Goal: Task Accomplishment & Management: Manage account settings

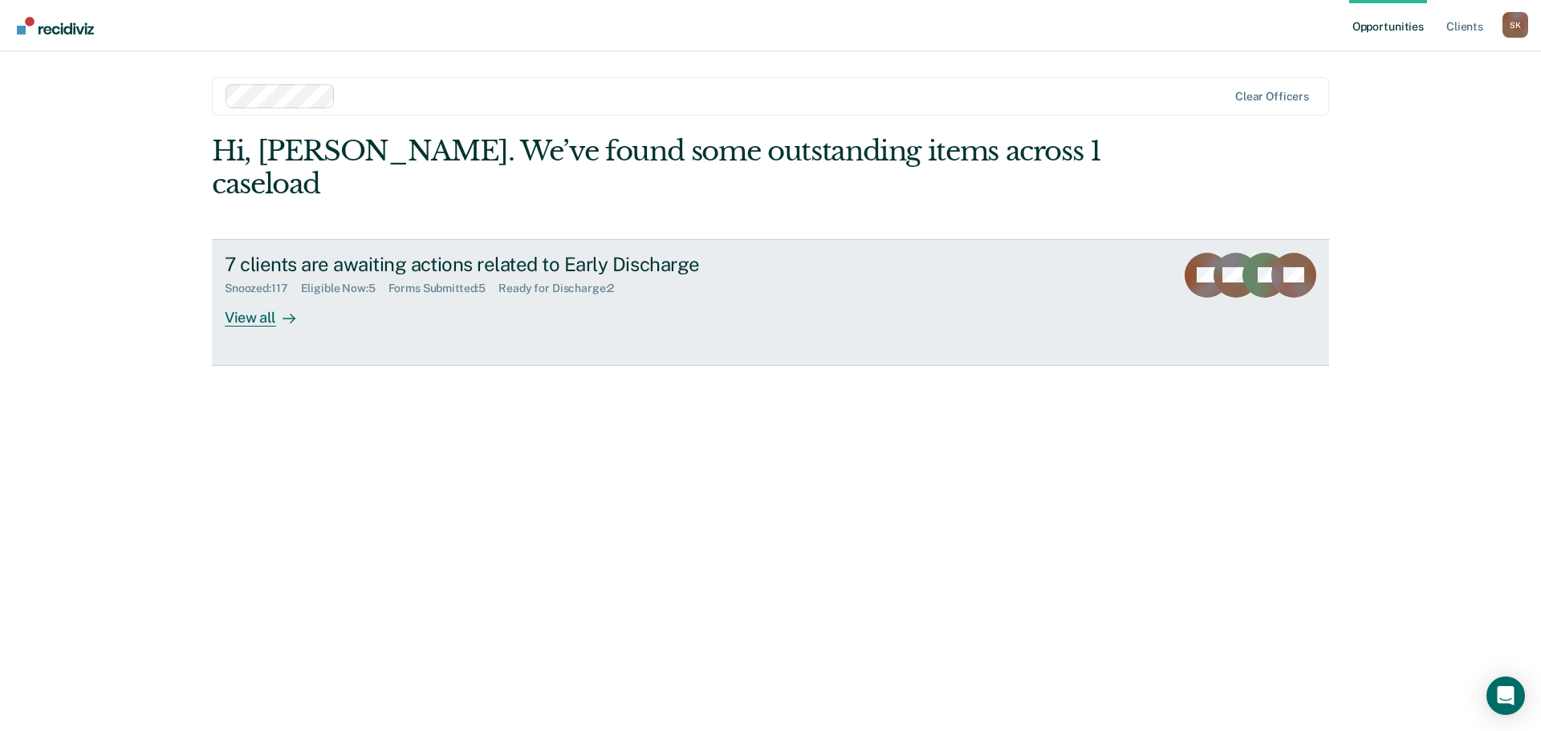
click at [266, 295] on div "View all" at bounding box center [270, 310] width 90 height 31
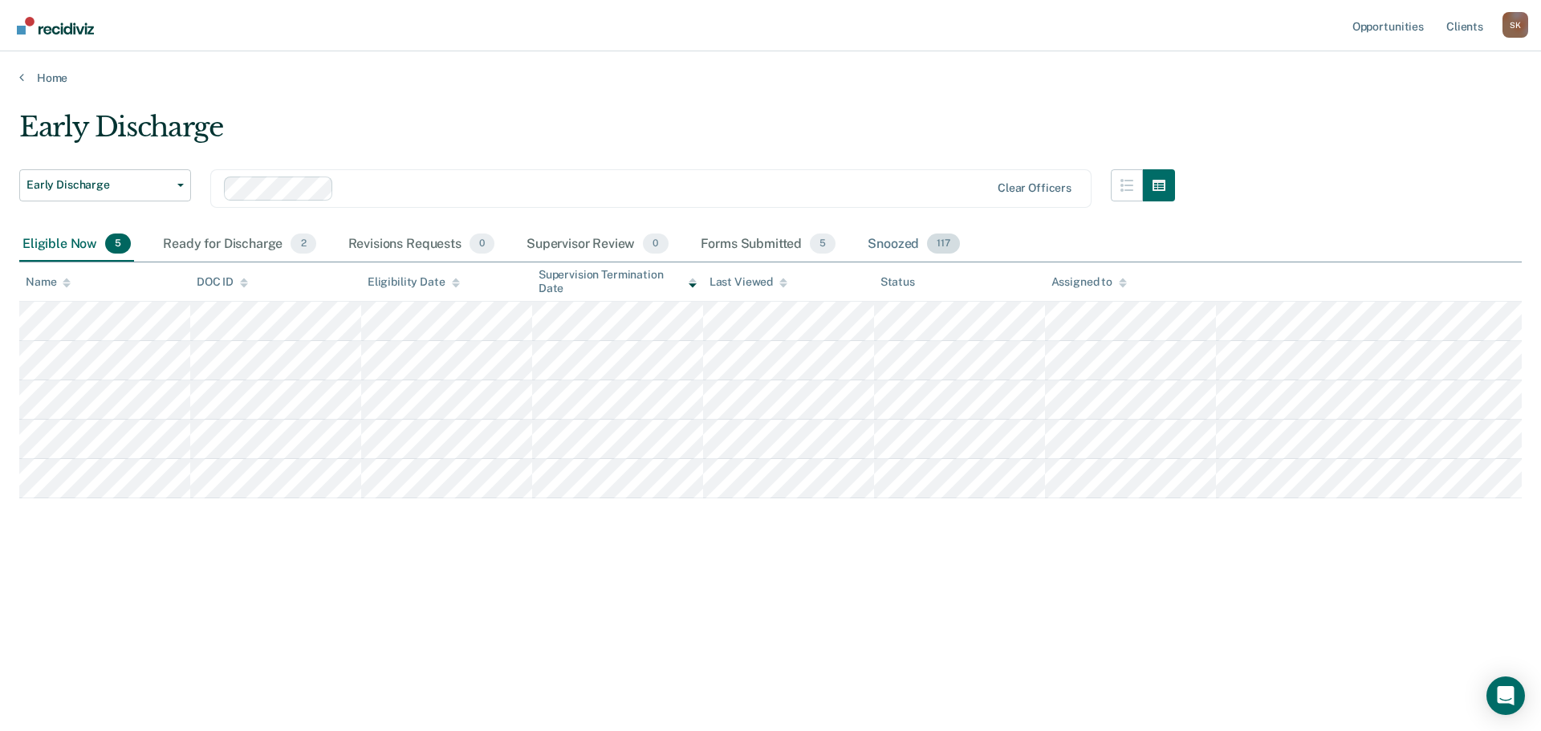
click at [887, 248] on div "Snoozed 117" at bounding box center [913, 244] width 99 height 35
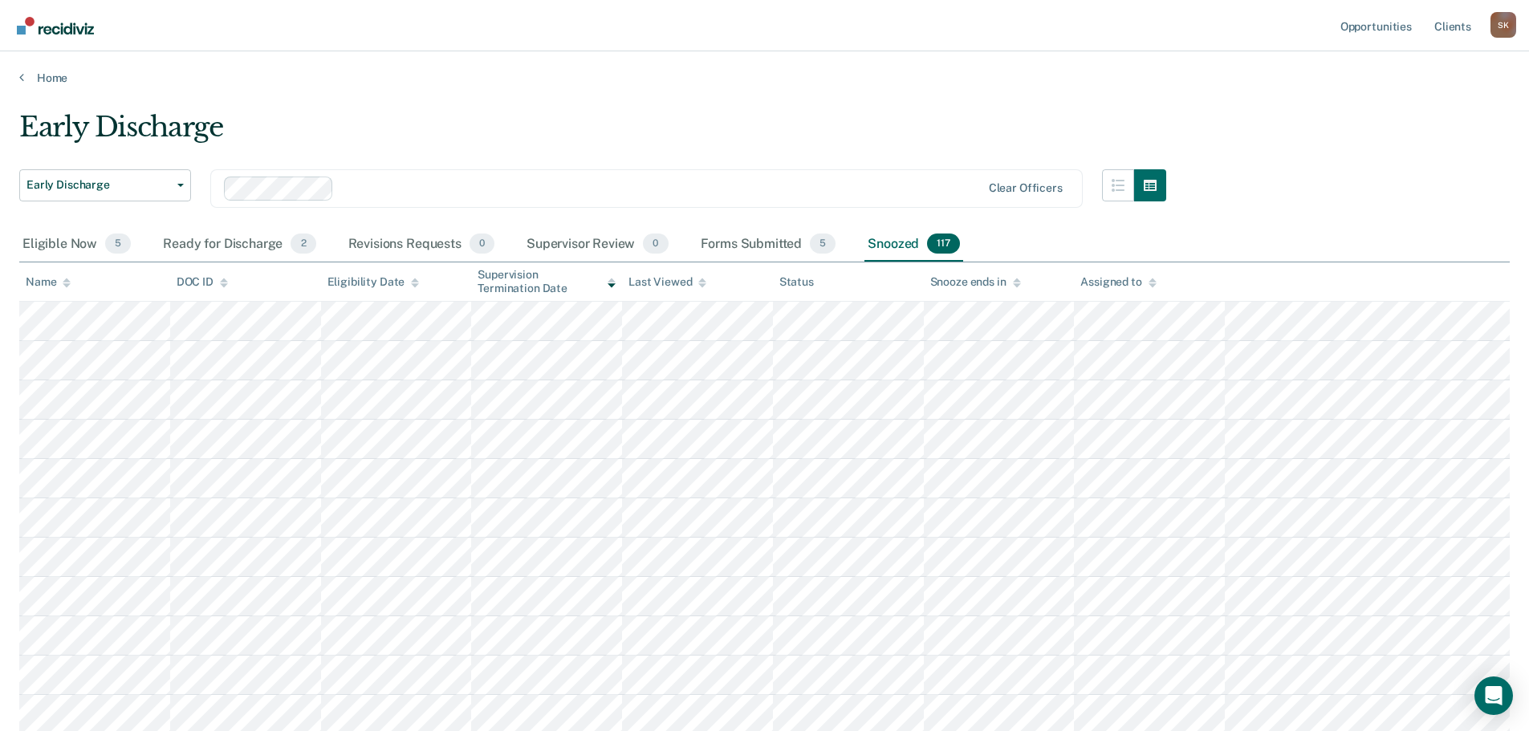
click at [78, 287] on th "Name" at bounding box center [94, 281] width 151 height 39
click at [69, 279] on icon at bounding box center [67, 283] width 8 height 10
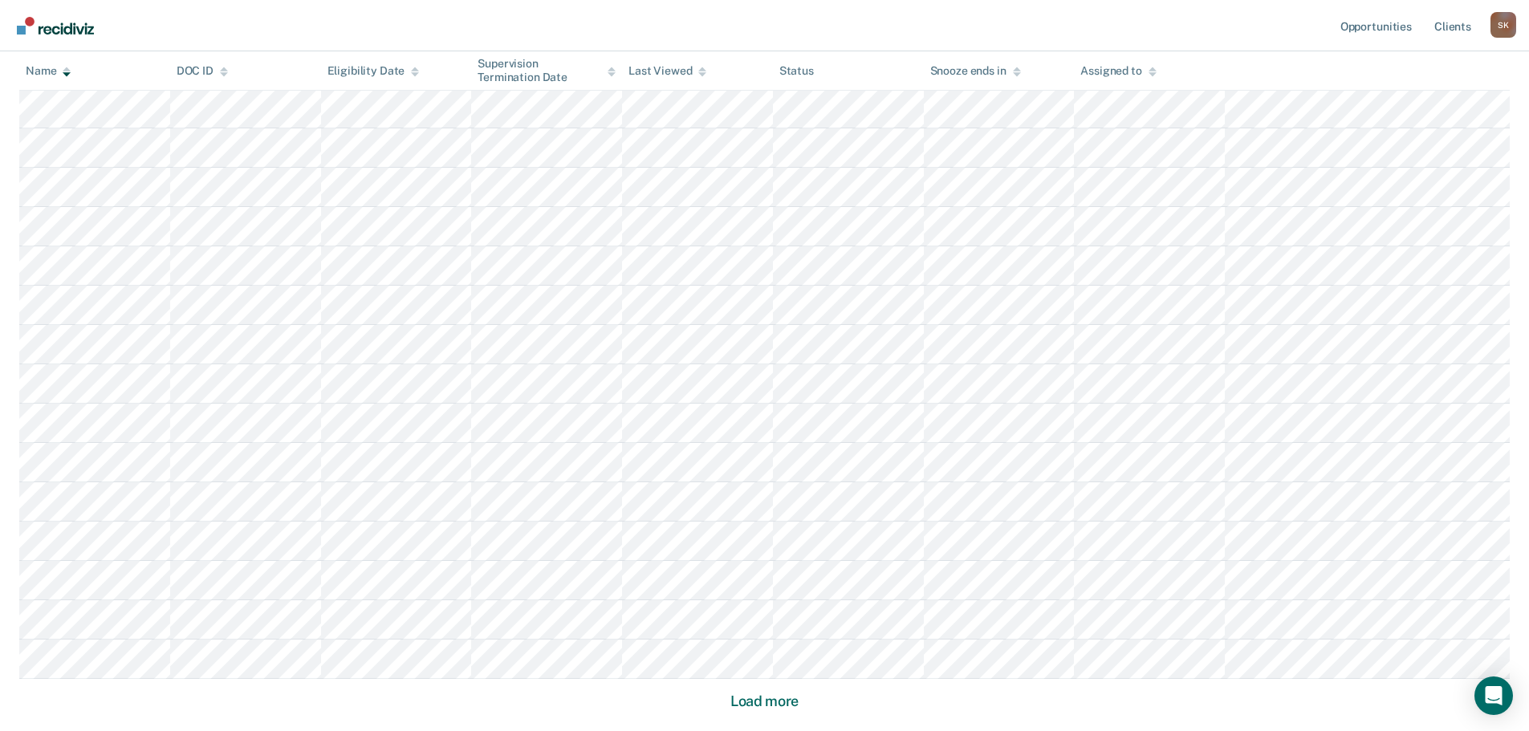
scroll to position [924, 0]
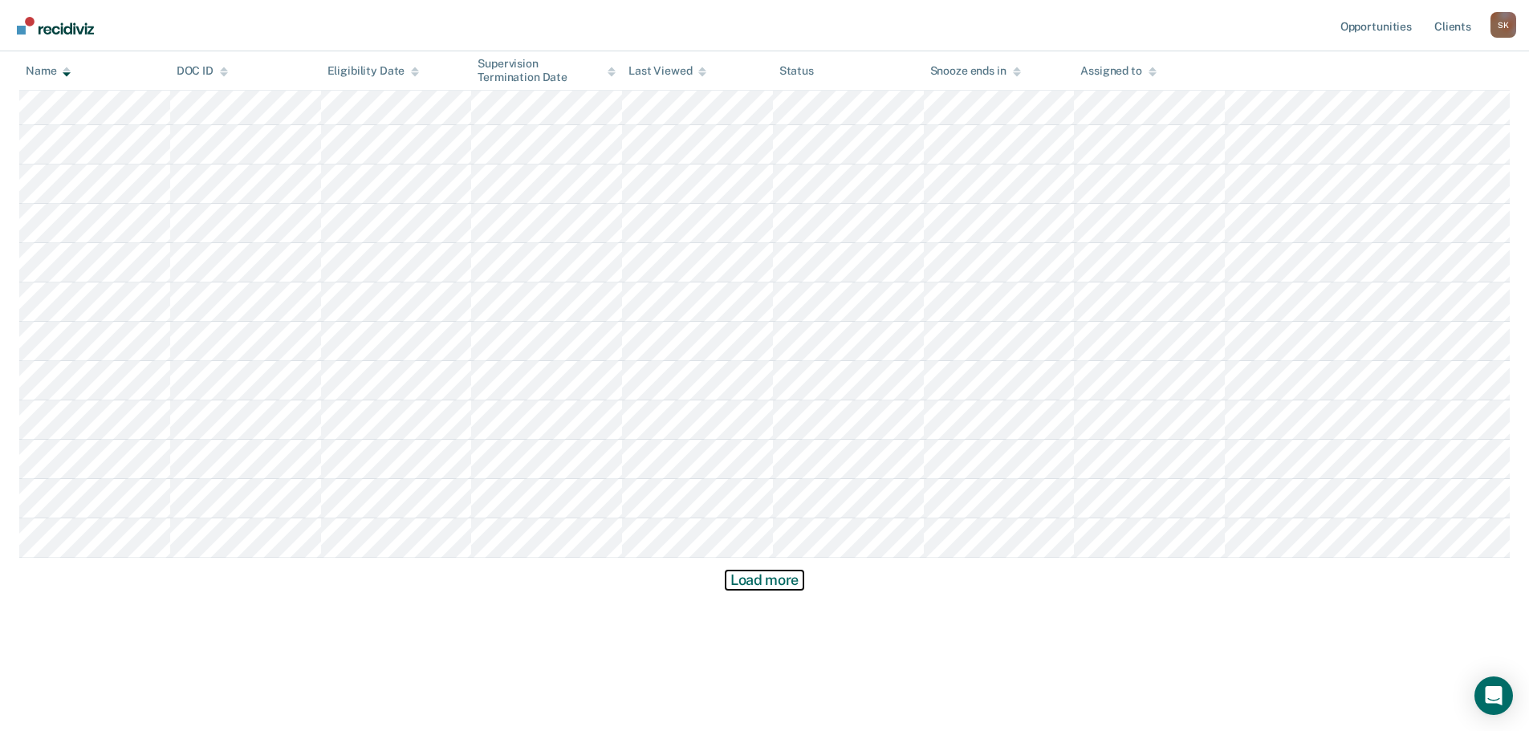
click at [726, 578] on button "Load more" at bounding box center [765, 580] width 78 height 19
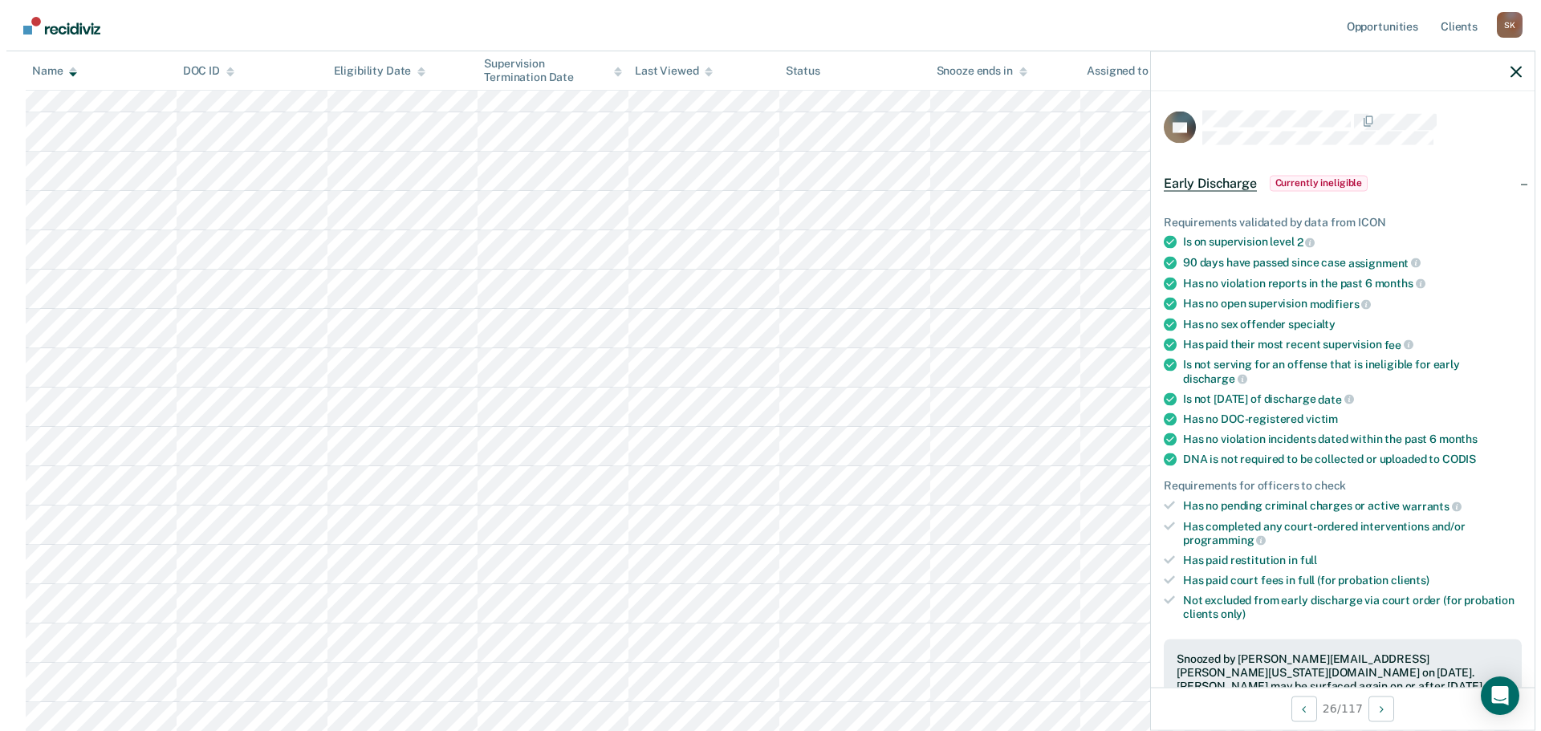
scroll to position [321, 0]
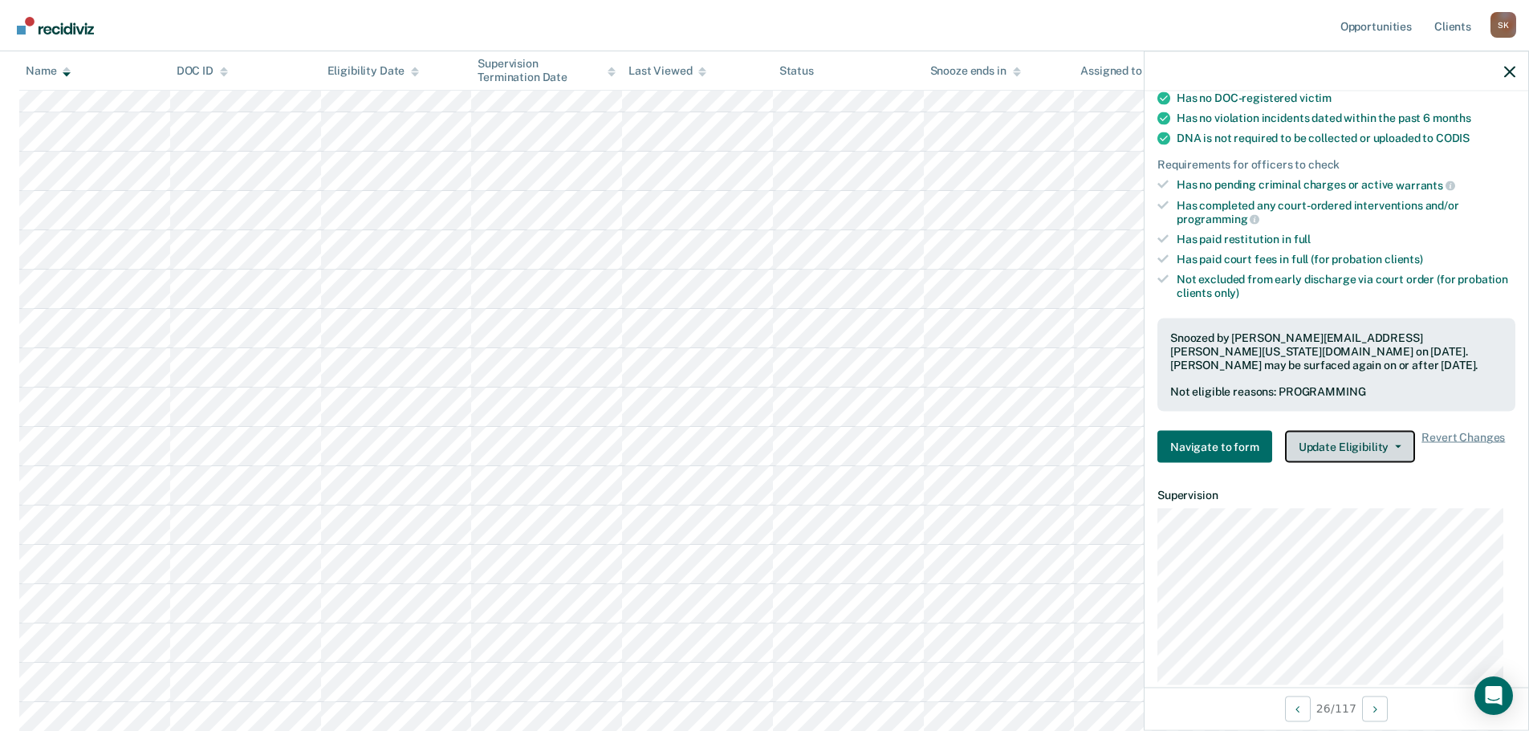
click at [1364, 452] on button "Update Eligibility" at bounding box center [1350, 447] width 130 height 32
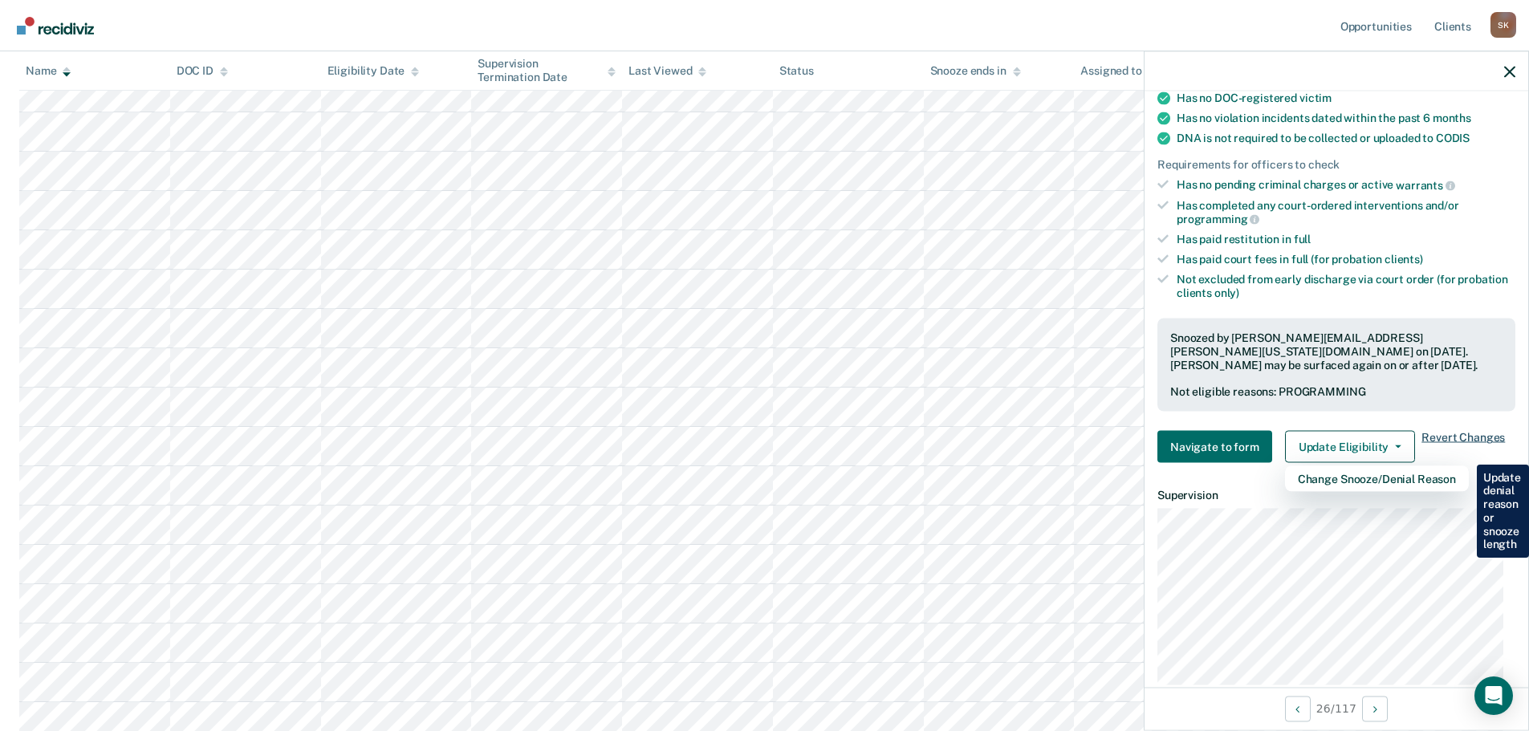
click at [1425, 437] on span "Revert Changes" at bounding box center [1462, 447] width 83 height 32
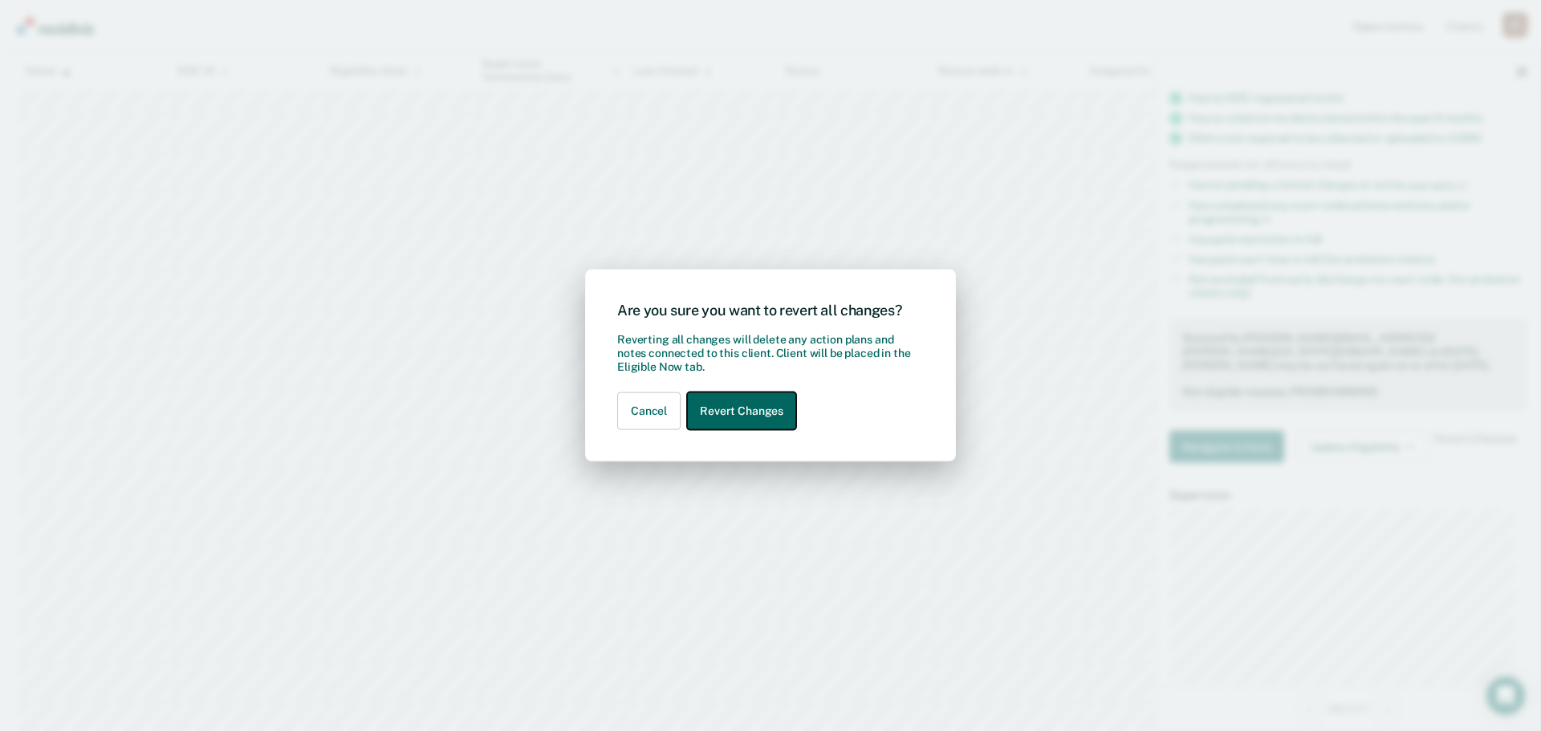
click at [738, 419] on button "Revert Changes" at bounding box center [741, 411] width 109 height 38
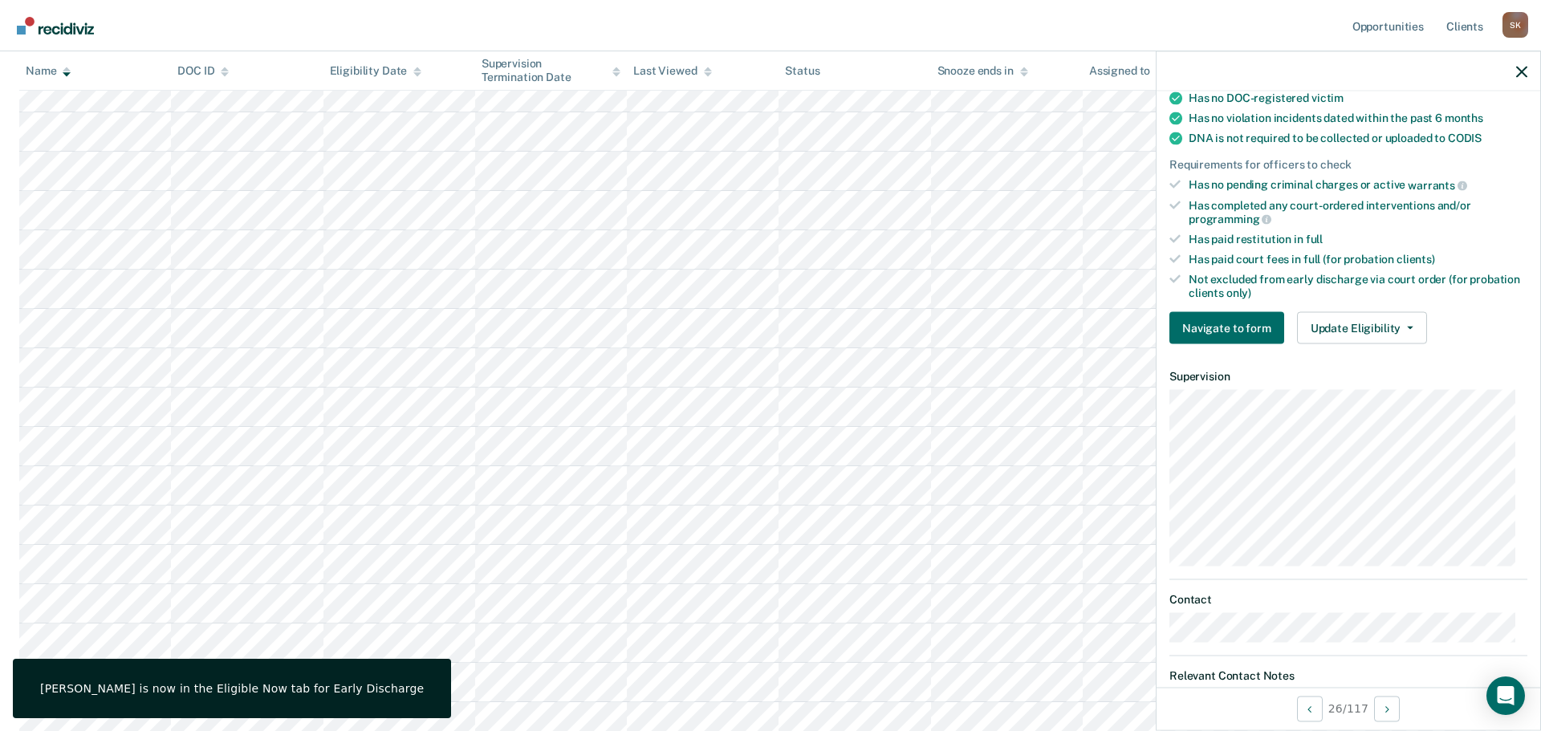
scroll to position [0, 0]
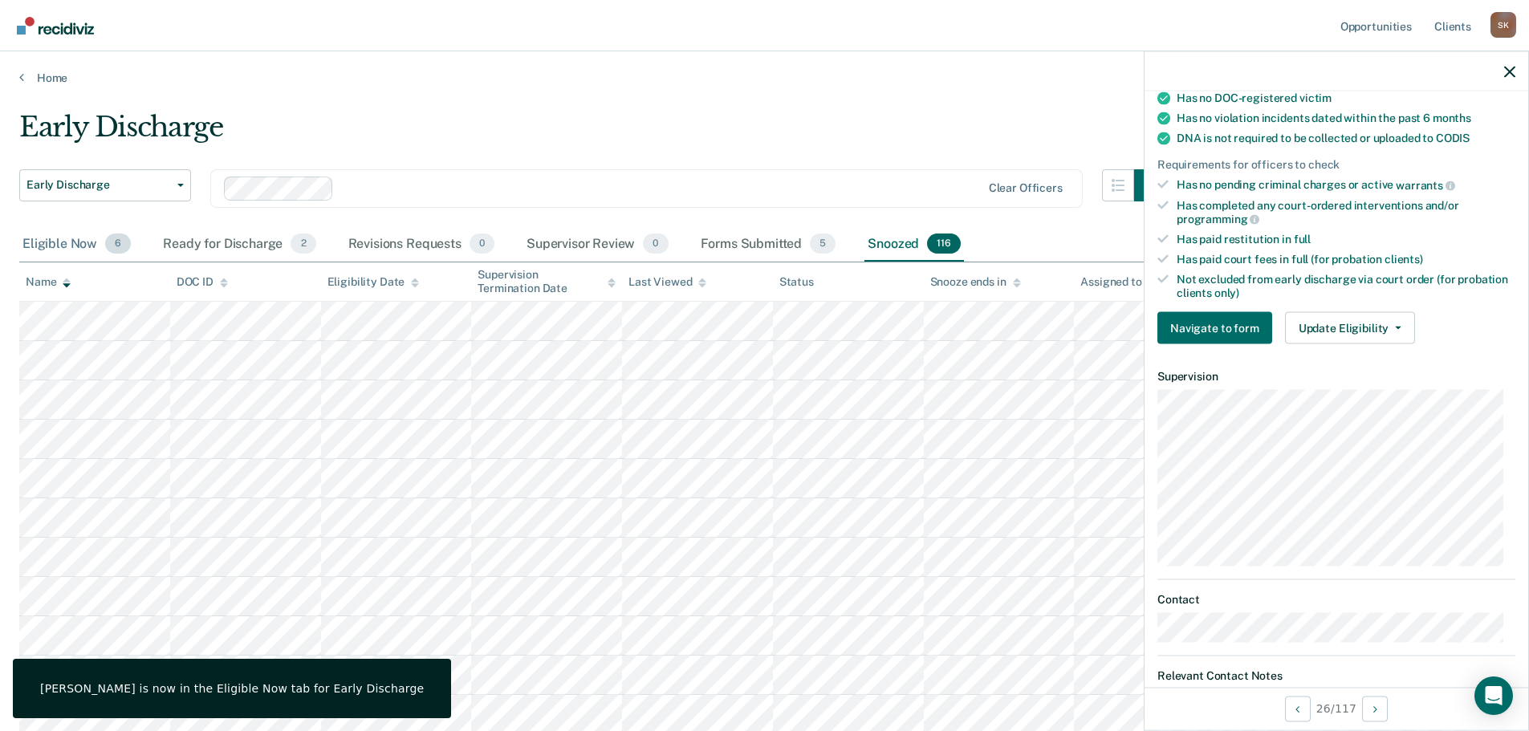
click at [83, 248] on div "Eligible Now 6" at bounding box center [76, 244] width 115 height 35
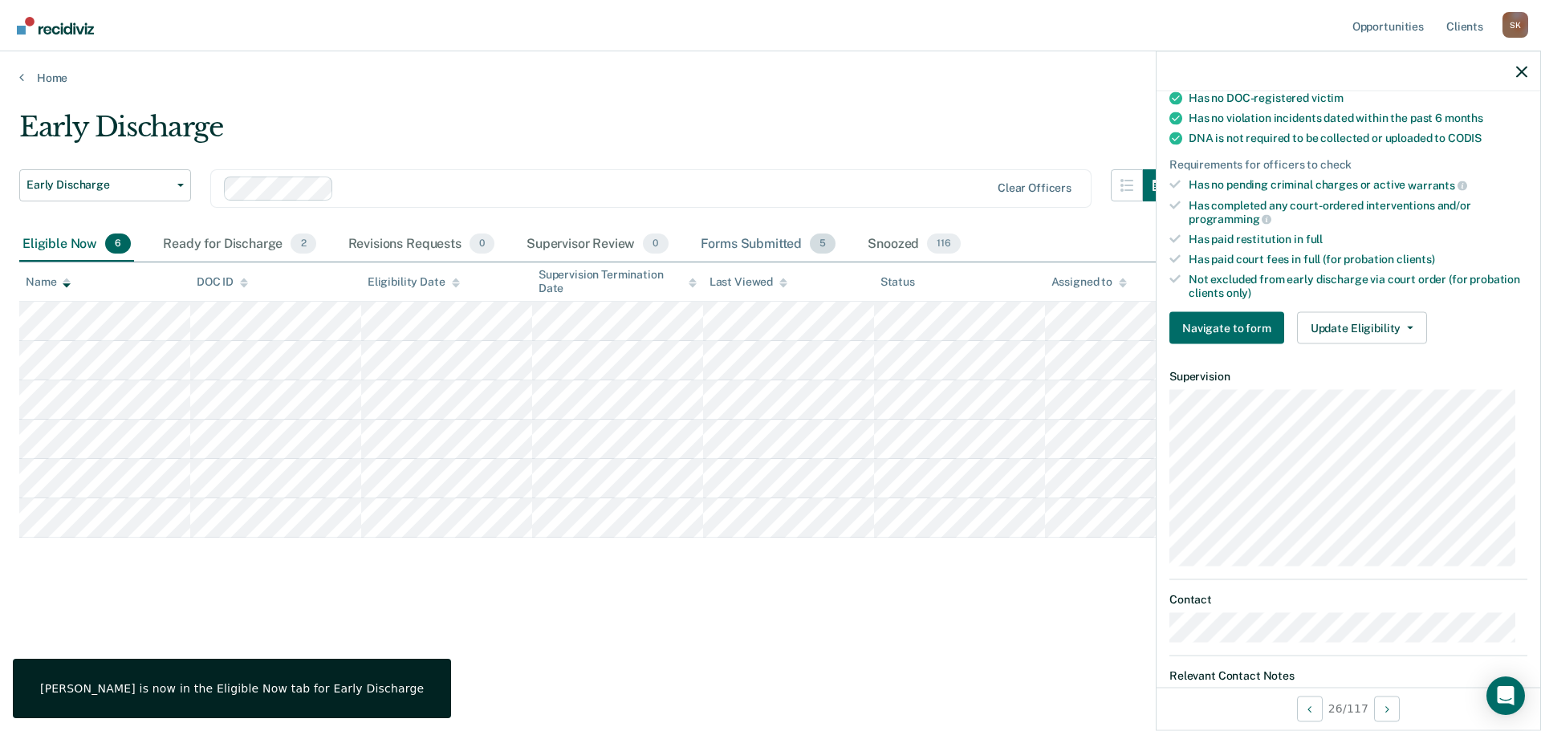
click at [760, 245] on div "Forms Submitted 5" at bounding box center [768, 244] width 142 height 35
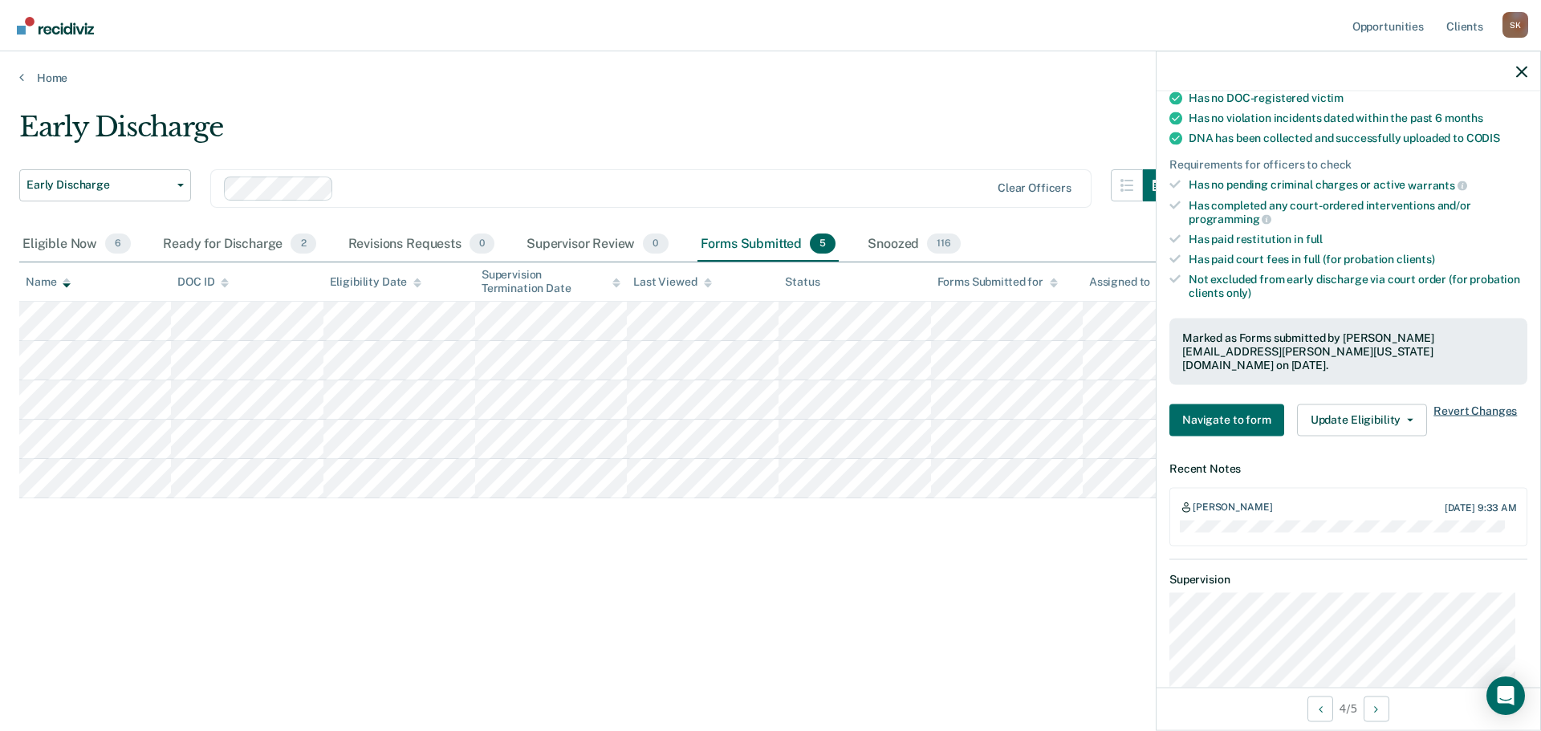
click at [1469, 404] on span "Revert Changes" at bounding box center [1474, 420] width 83 height 32
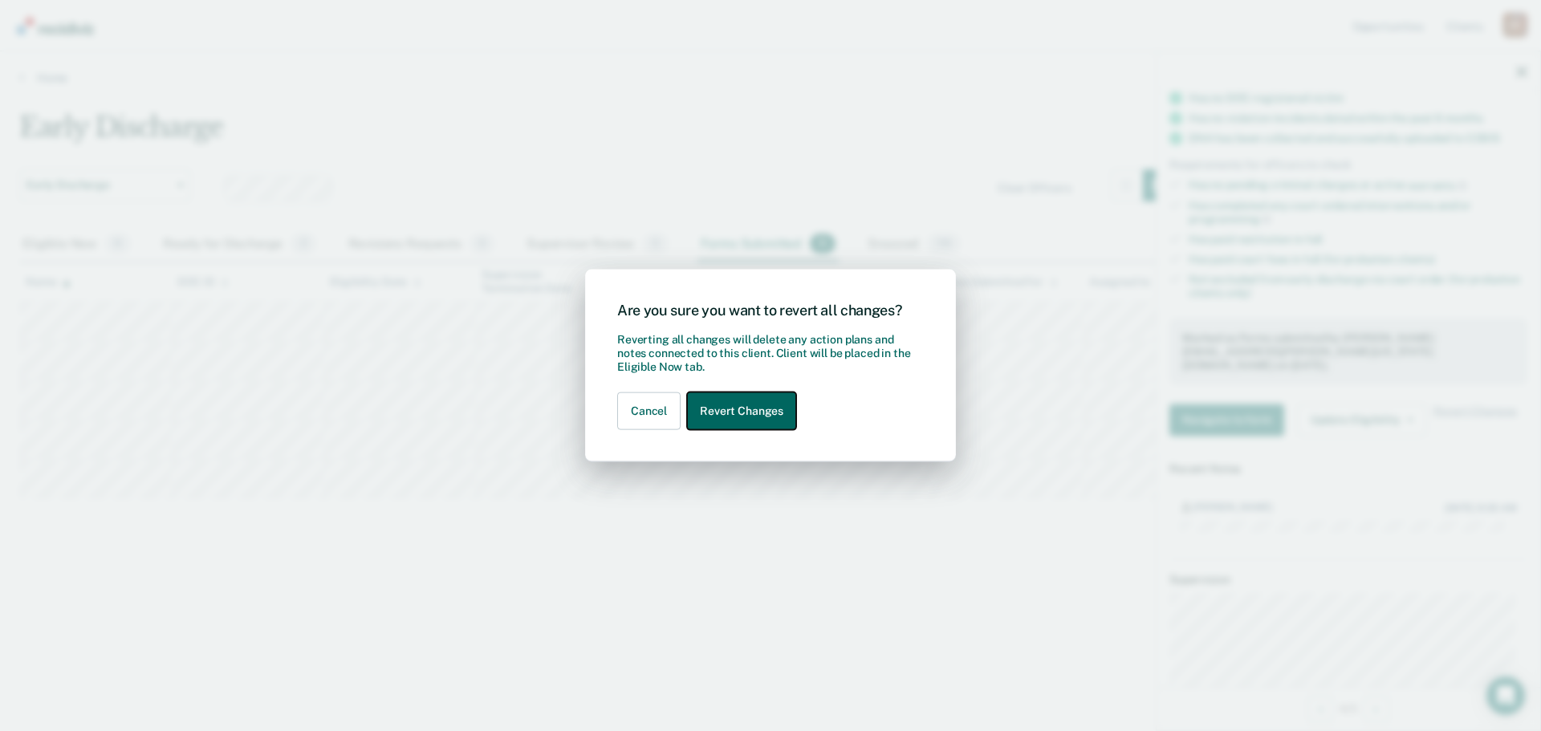
click at [706, 405] on button "Revert Changes" at bounding box center [741, 411] width 109 height 38
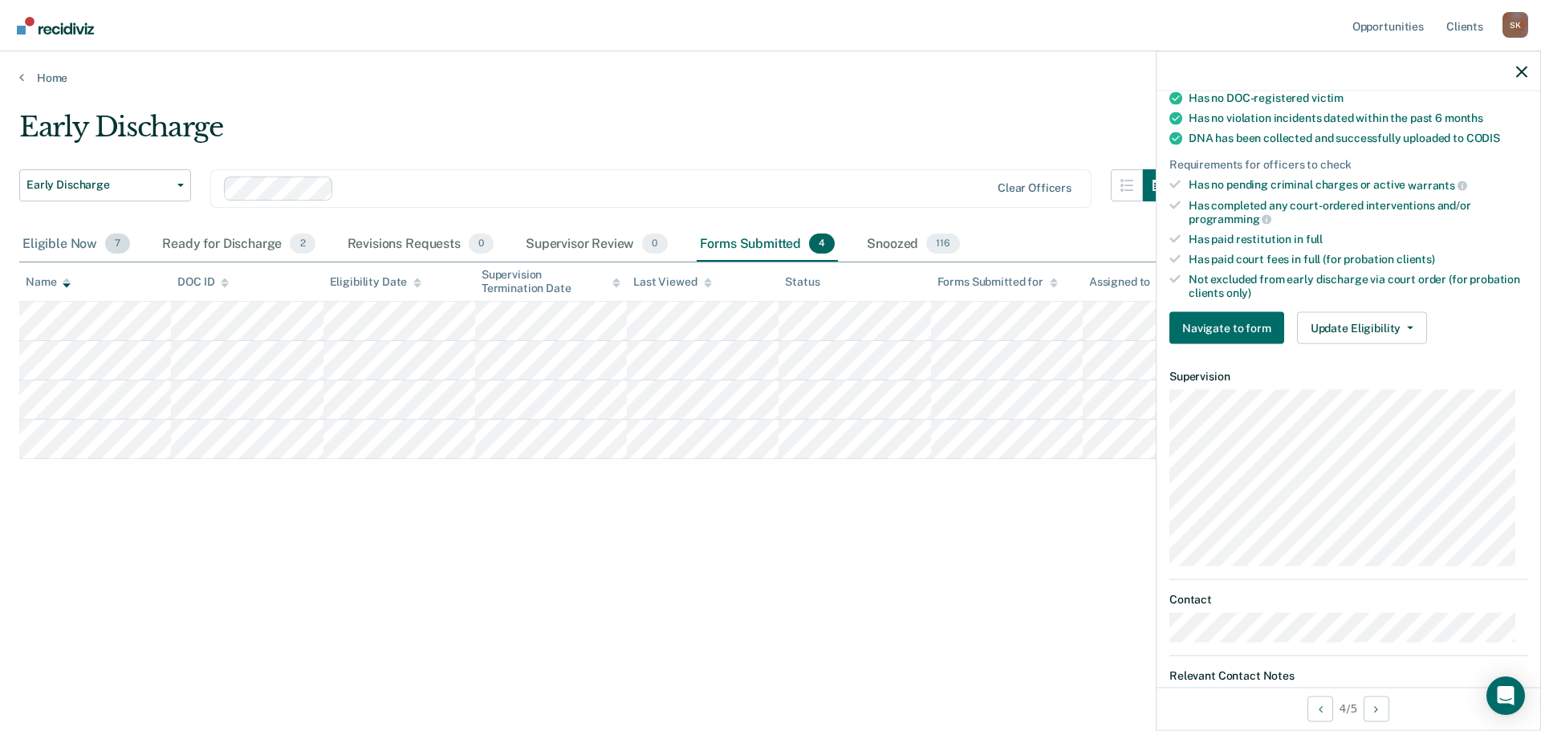
click at [81, 254] on div "Eligible Now 7" at bounding box center [76, 244] width 114 height 35
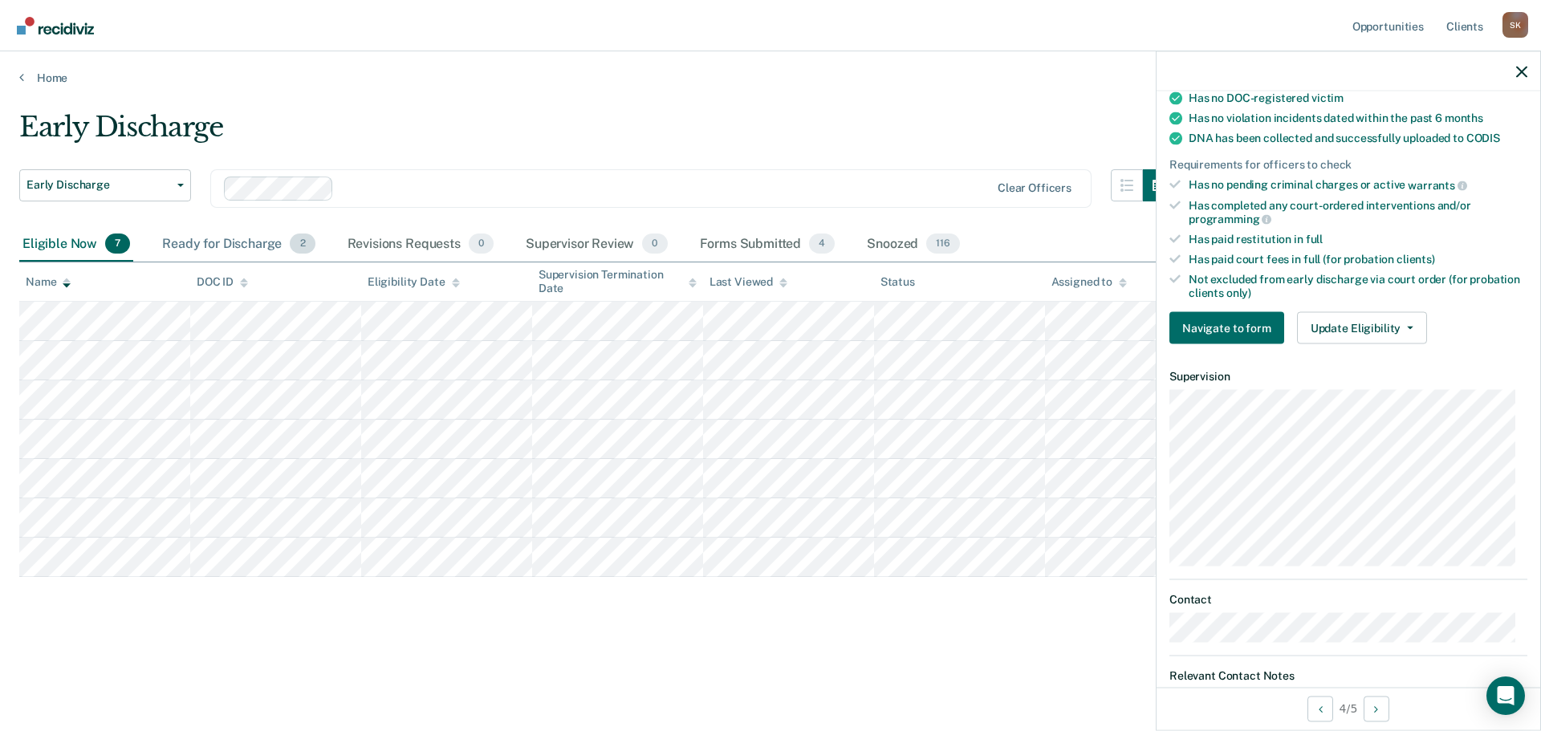
click at [222, 242] on div "Ready for Discharge 2" at bounding box center [238, 244] width 159 height 35
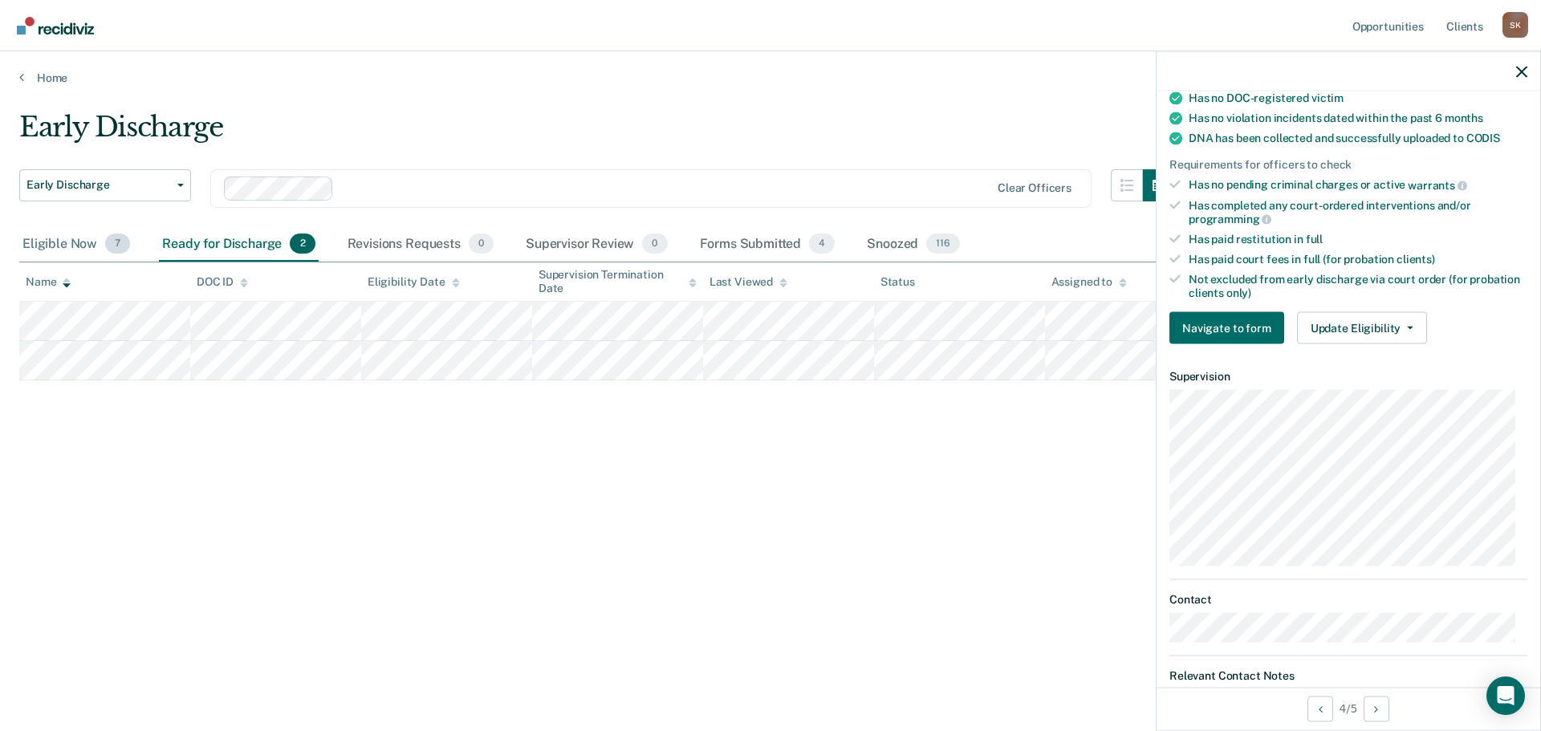
click at [54, 244] on div "Eligible Now 7" at bounding box center [76, 244] width 114 height 35
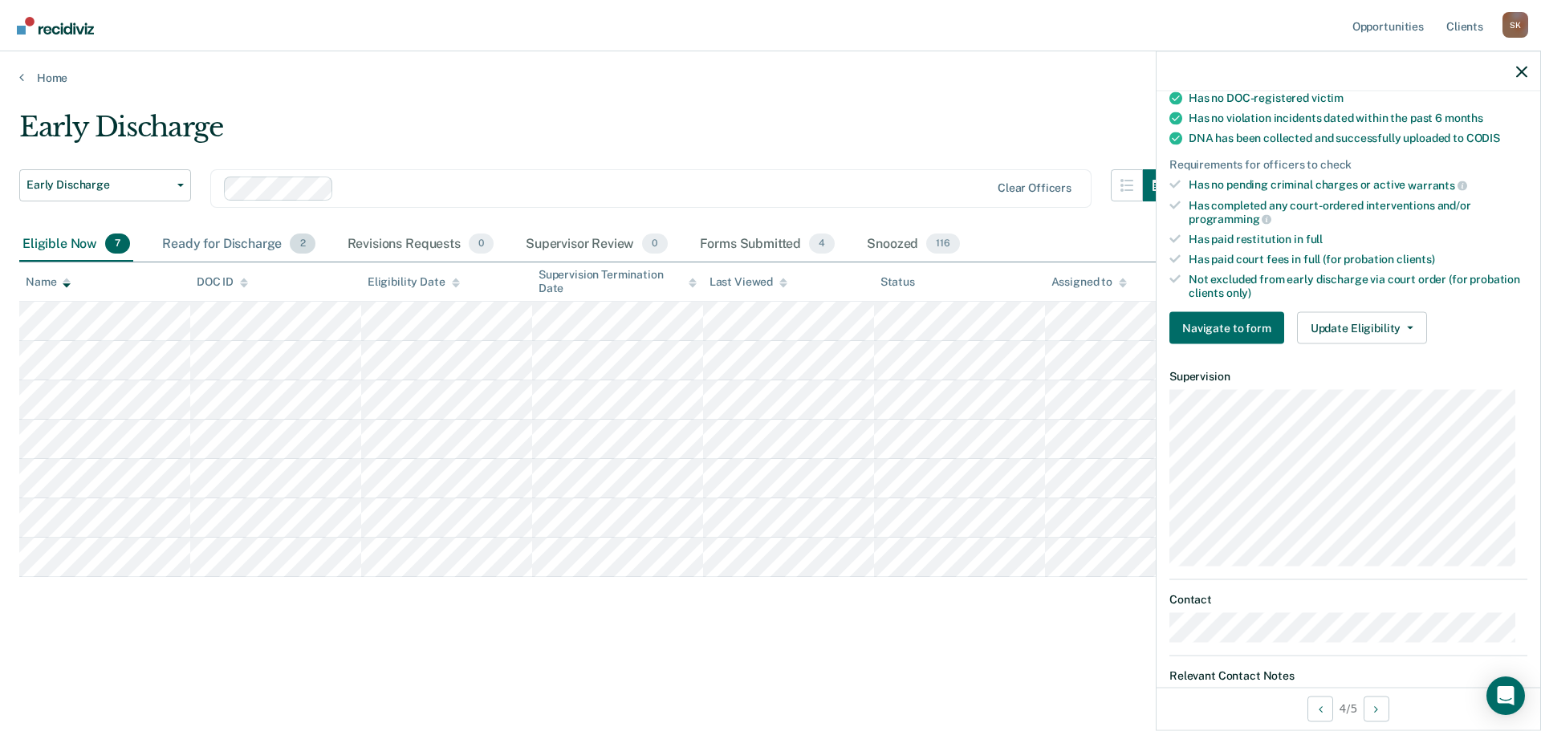
click at [270, 260] on div "Ready for Discharge 2" at bounding box center [238, 244] width 159 height 35
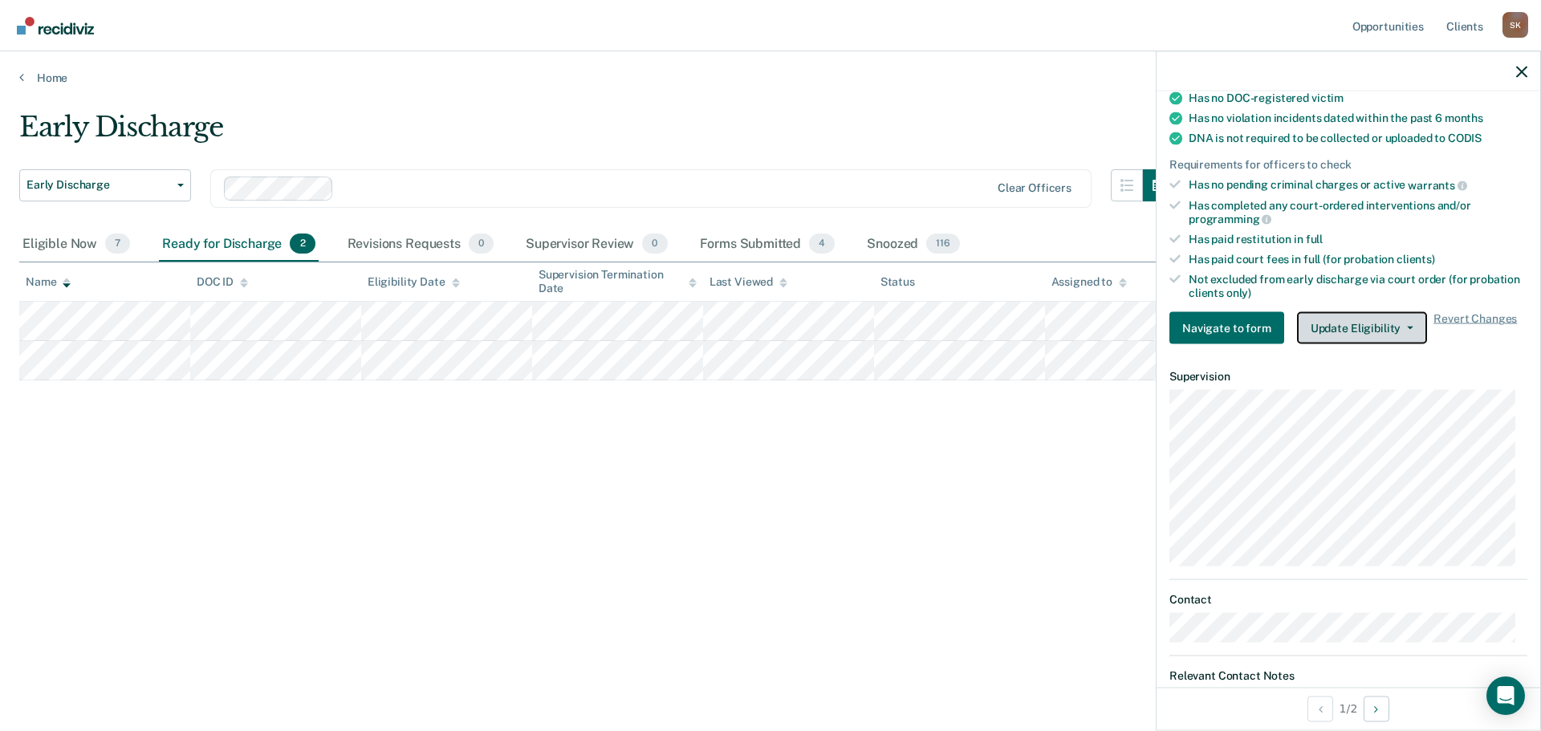
click at [1386, 312] on button "Update Eligibility" at bounding box center [1362, 328] width 130 height 32
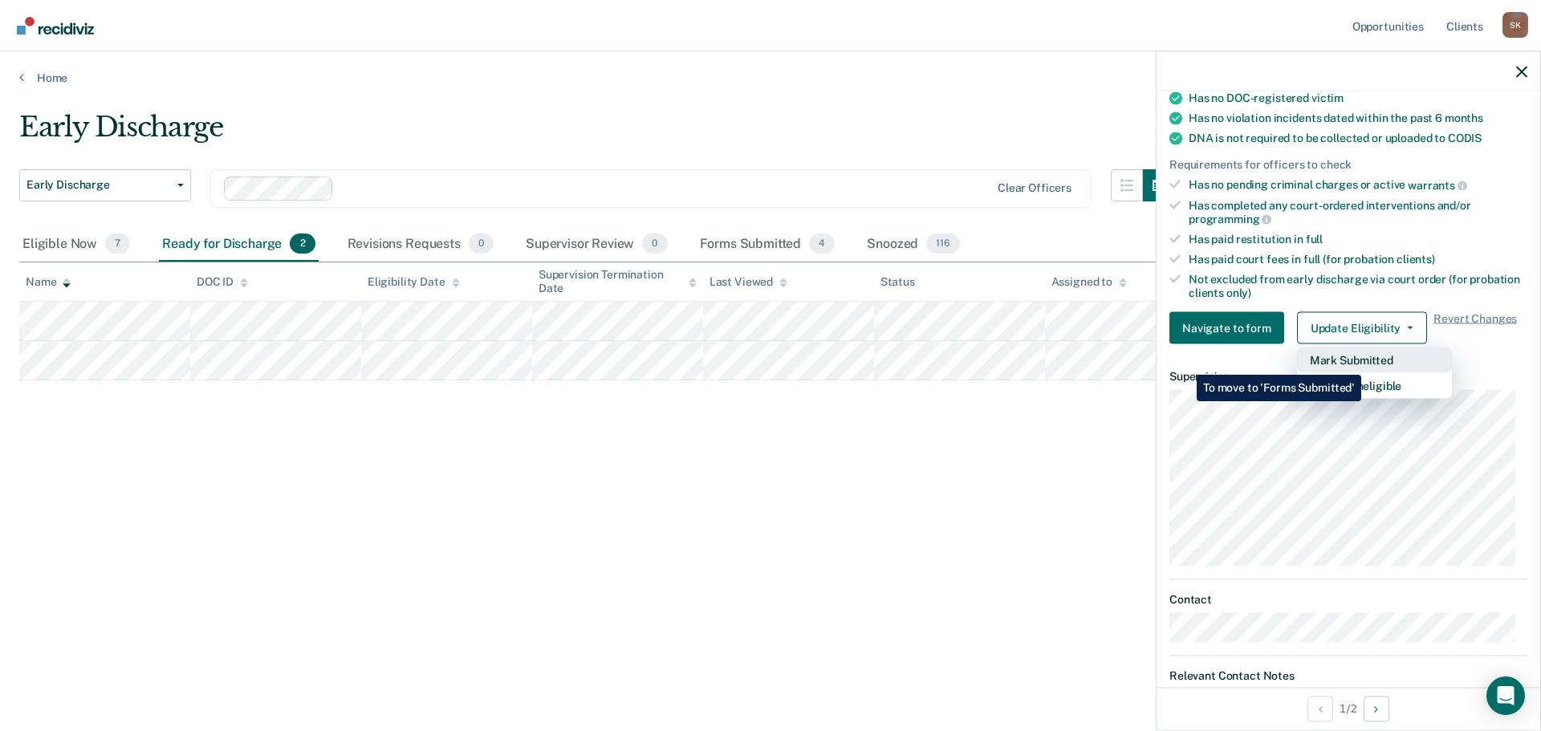
click at [1365, 363] on button "Mark Submitted" at bounding box center [1374, 361] width 155 height 26
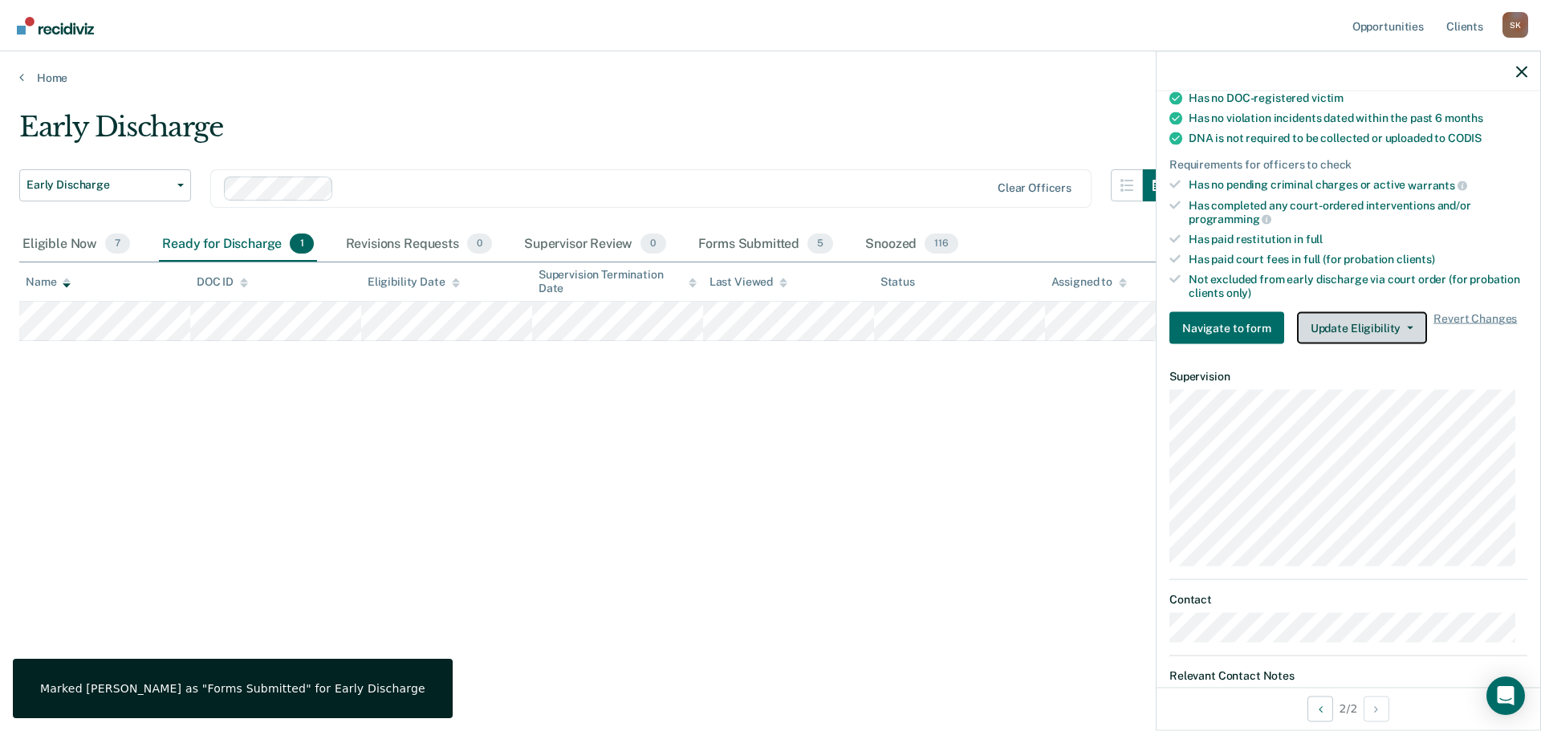
click at [1366, 335] on button "Update Eligibility" at bounding box center [1362, 328] width 130 height 32
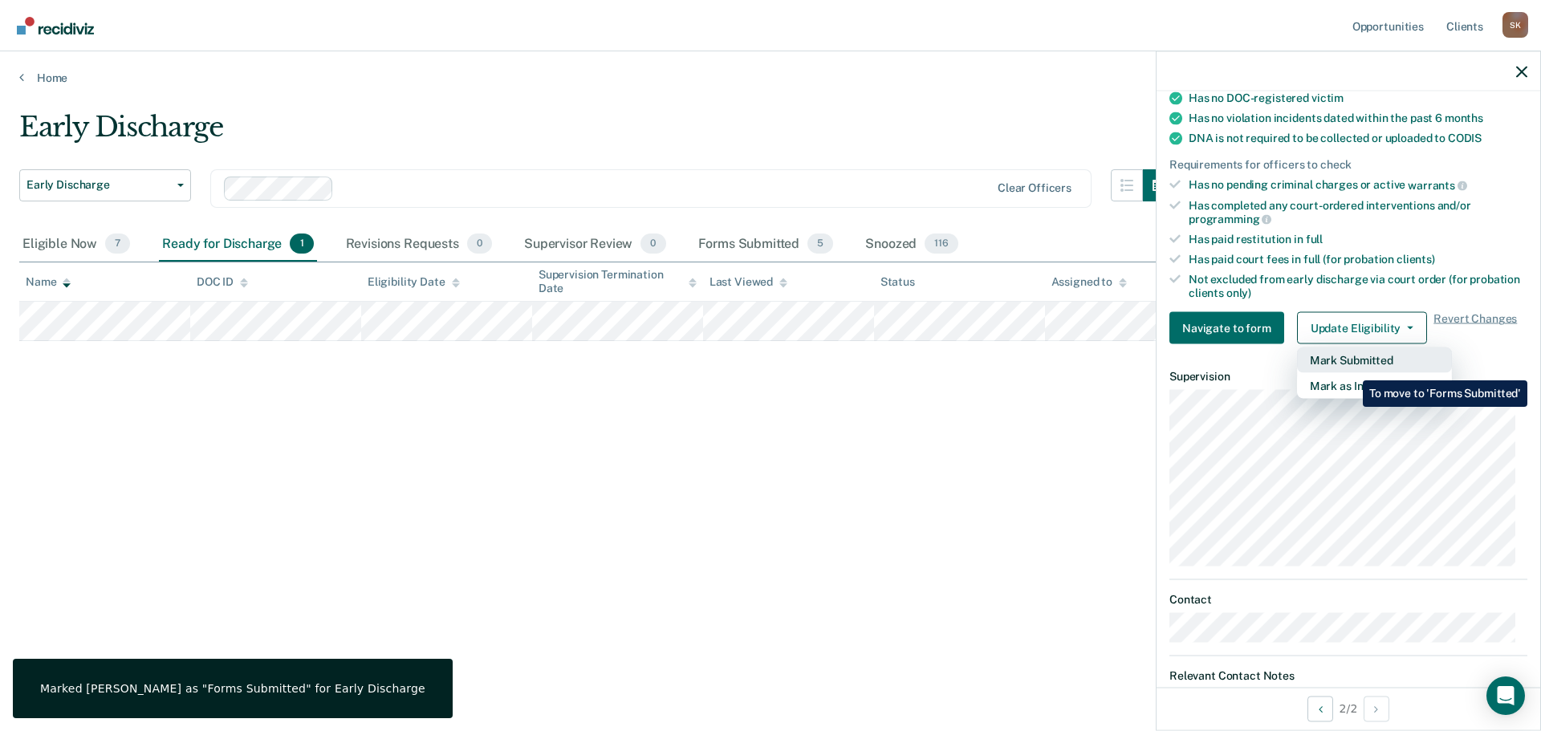
click at [1351, 368] on button "Mark Submitted" at bounding box center [1374, 361] width 155 height 26
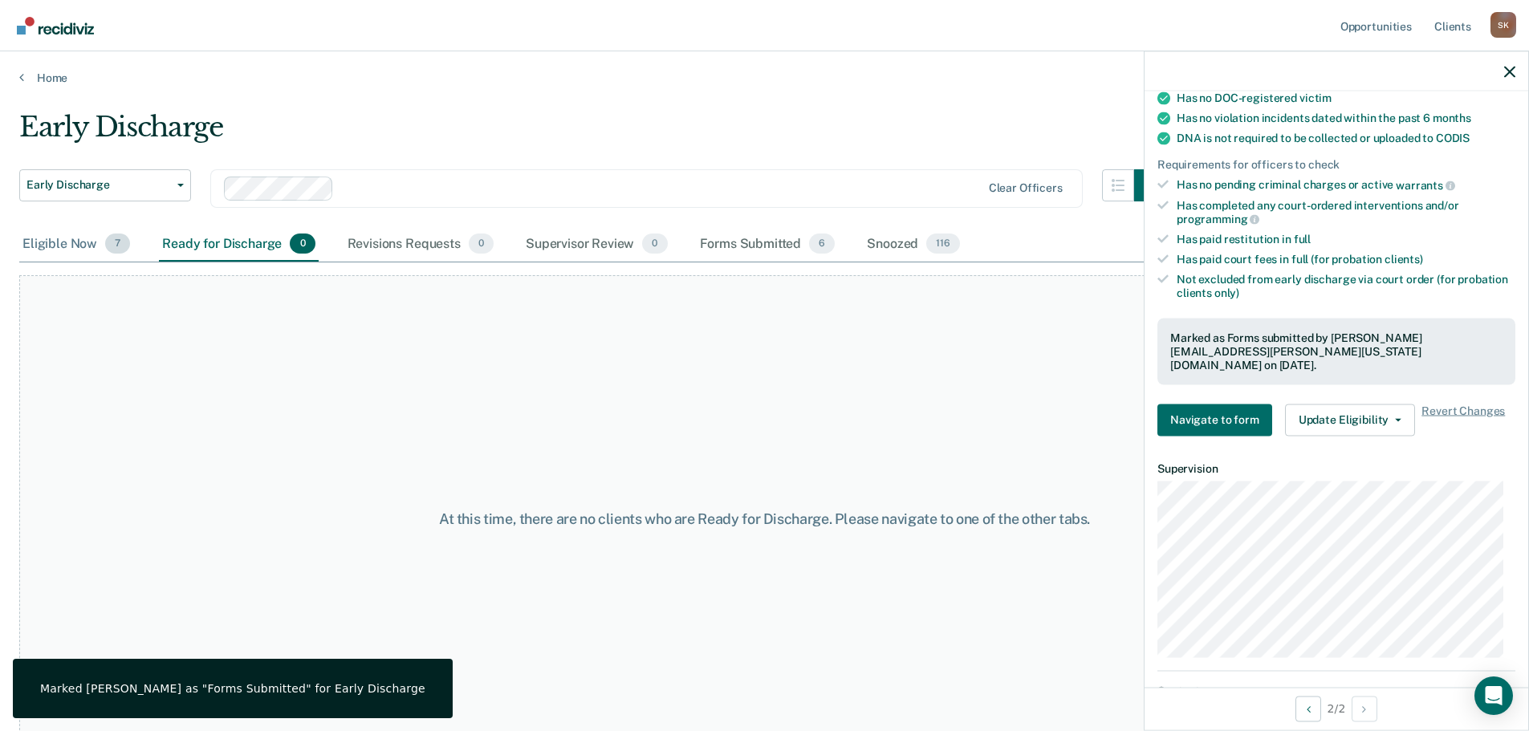
click at [77, 249] on div "Eligible Now 7" at bounding box center [76, 244] width 114 height 35
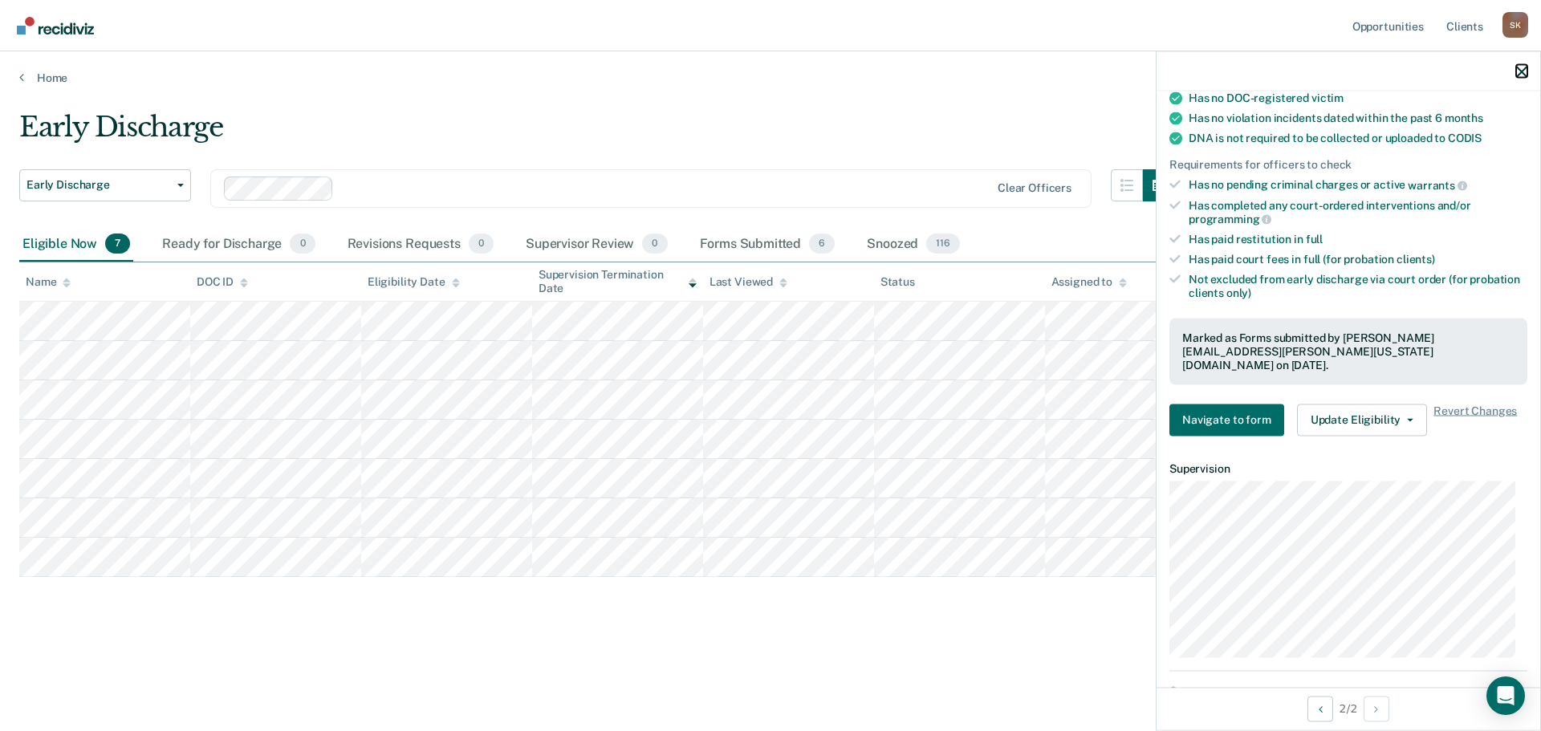
click at [1518, 66] on icon "button" at bounding box center [1521, 71] width 11 height 11
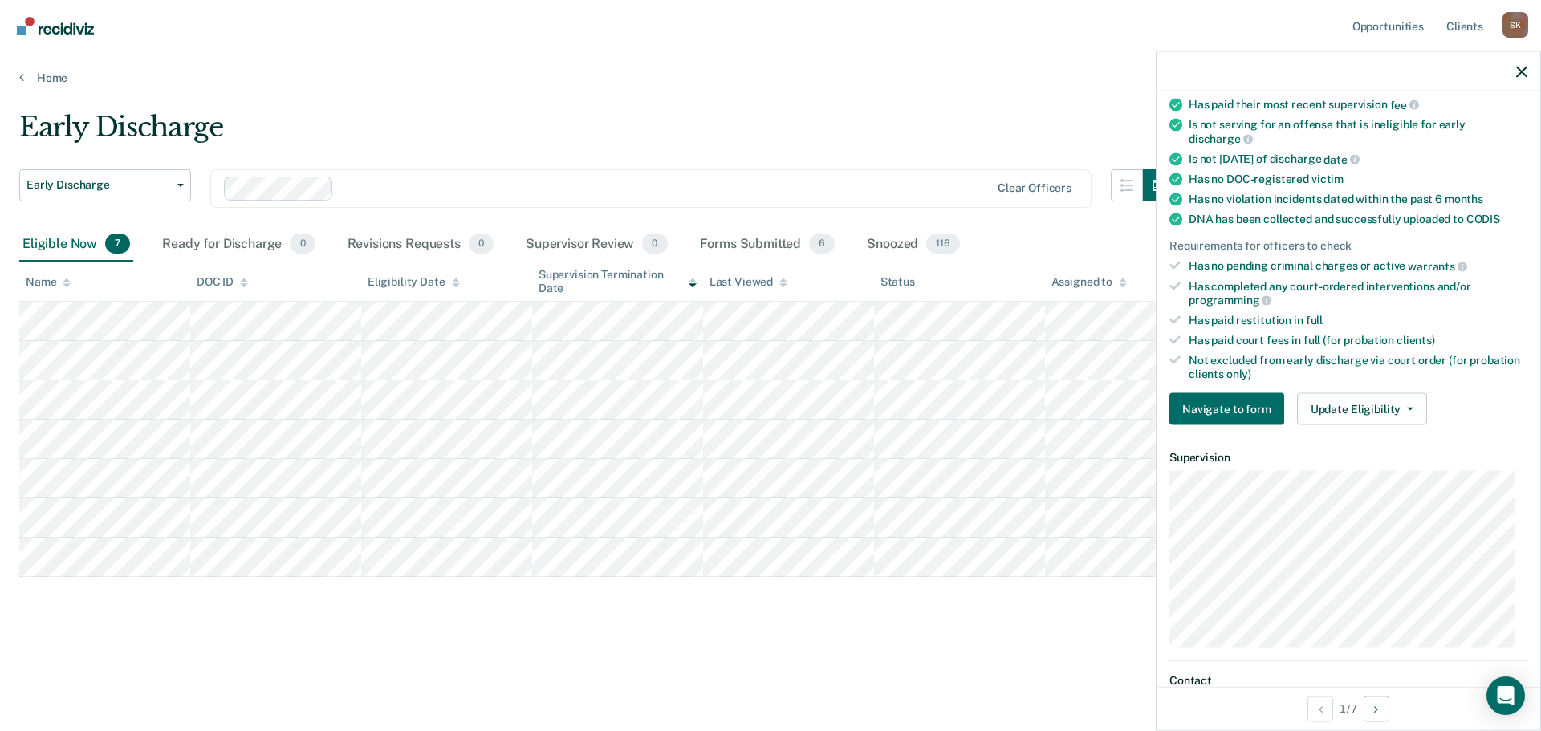
scroll to position [241, 0]
click at [1364, 411] on button "Update Eligibility" at bounding box center [1362, 408] width 130 height 32
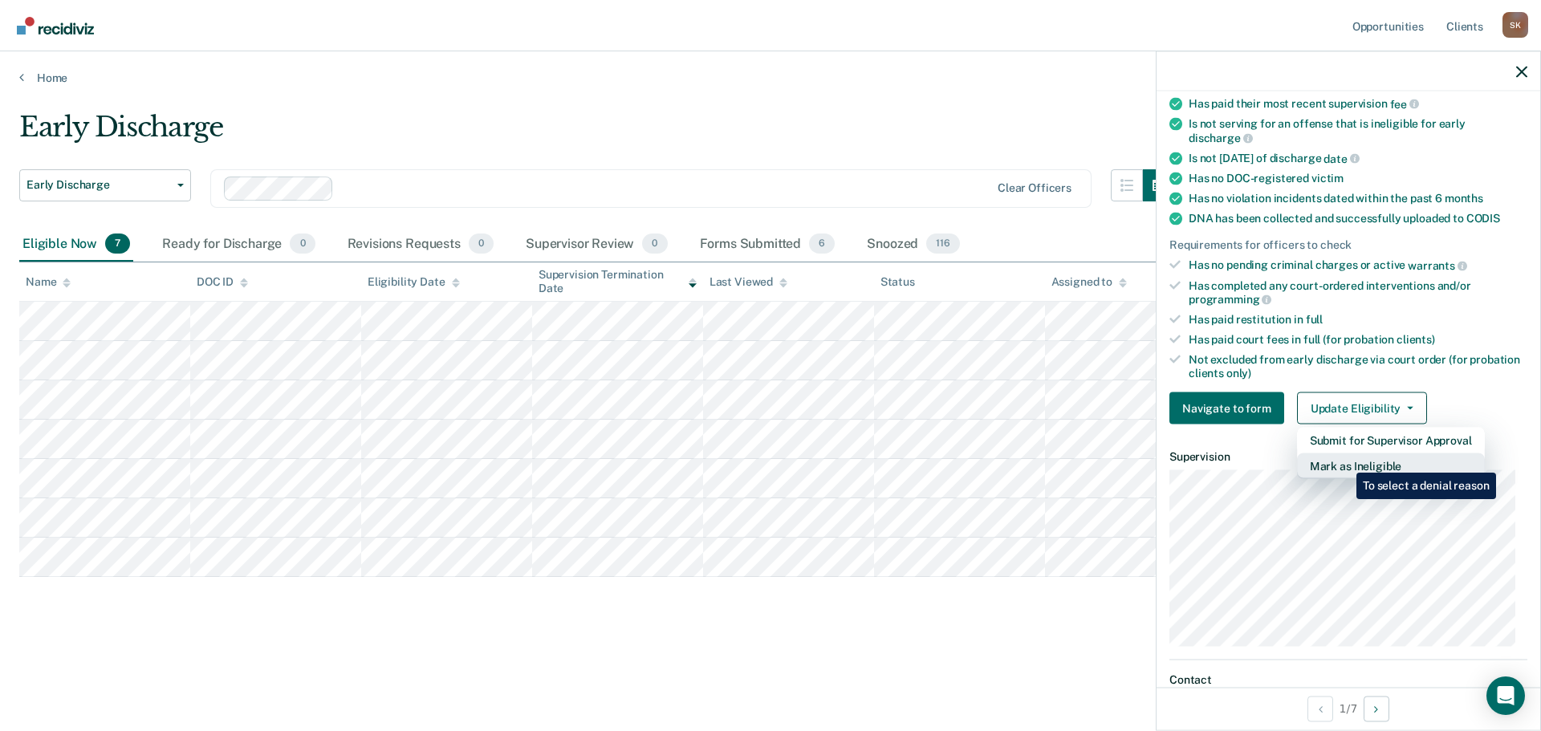
click at [1344, 461] on button "Mark as Ineligible" at bounding box center [1391, 466] width 188 height 26
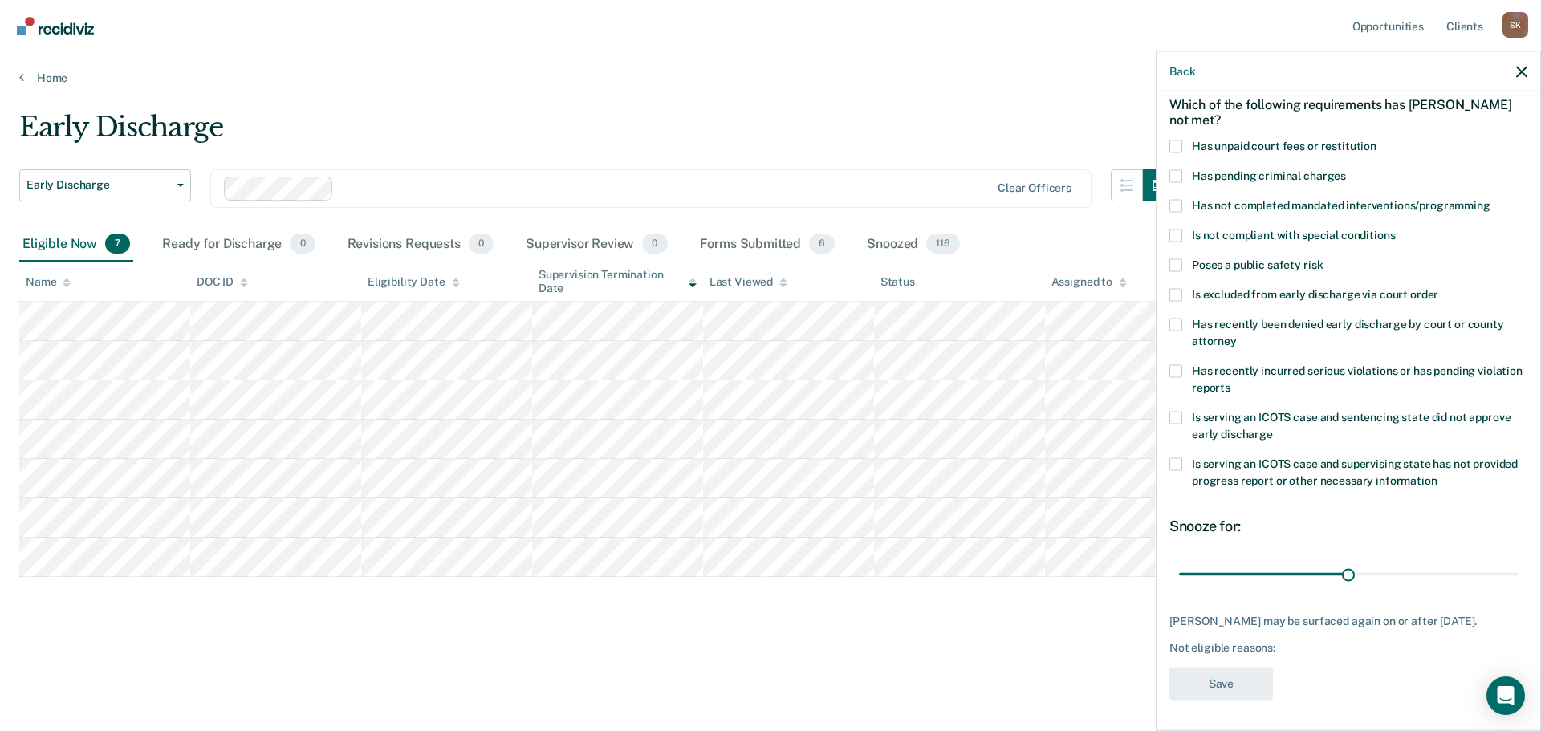
click at [1190, 373] on label "Has recently incurred serious violations or has pending violation reports" at bounding box center [1348, 381] width 358 height 34
click at [1230, 381] on input "Has recently incurred serious violations or has pending violation reports" at bounding box center [1230, 381] width 0 height 0
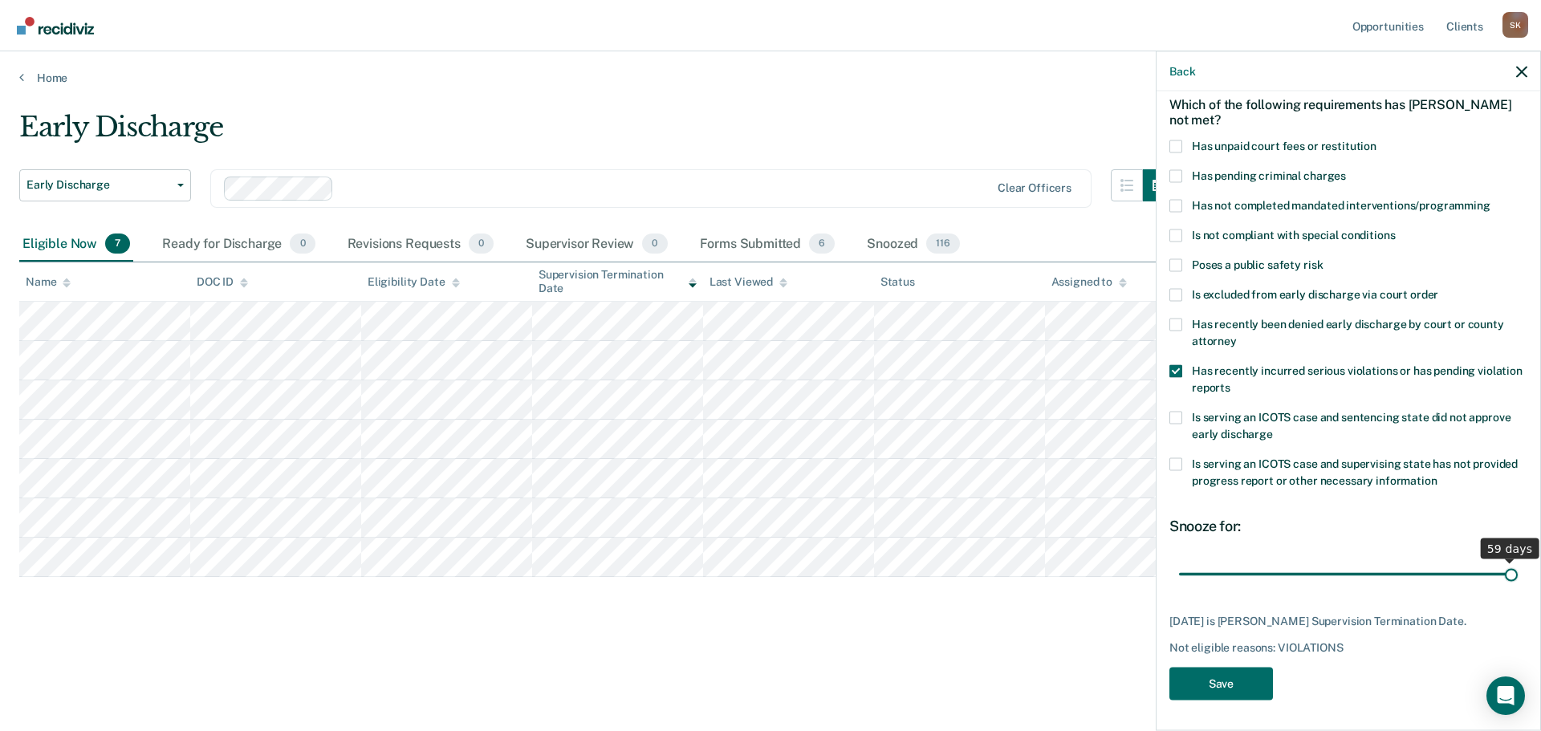
drag, startPoint x: 1346, startPoint y: 572, endPoint x: 1522, endPoint y: 571, distance: 176.6
type input "59"
click at [1518, 571] on input "range" at bounding box center [1348, 574] width 339 height 28
click at [1205, 669] on button "Save" at bounding box center [1221, 683] width 104 height 33
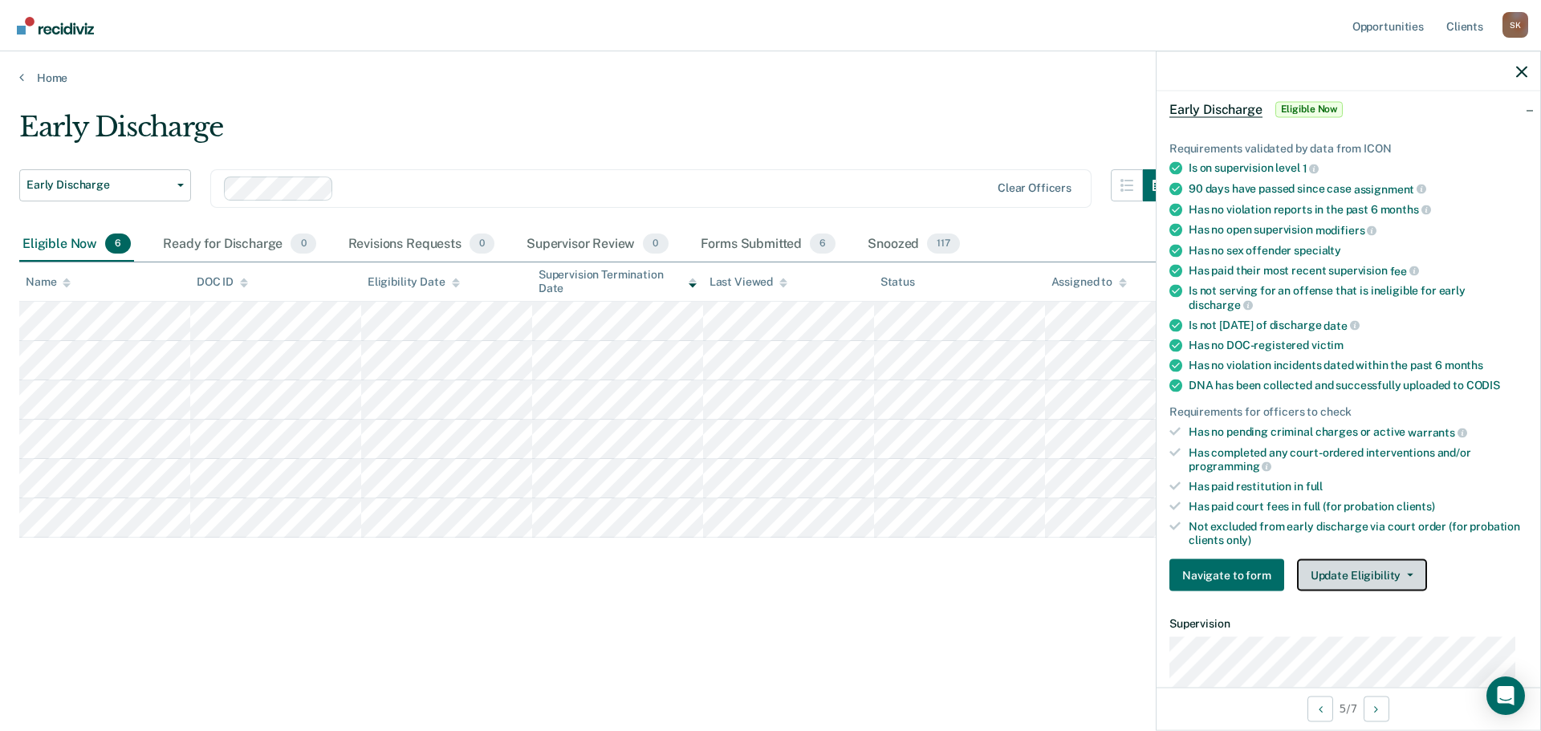
click at [1383, 572] on button "Update Eligibility" at bounding box center [1362, 575] width 130 height 32
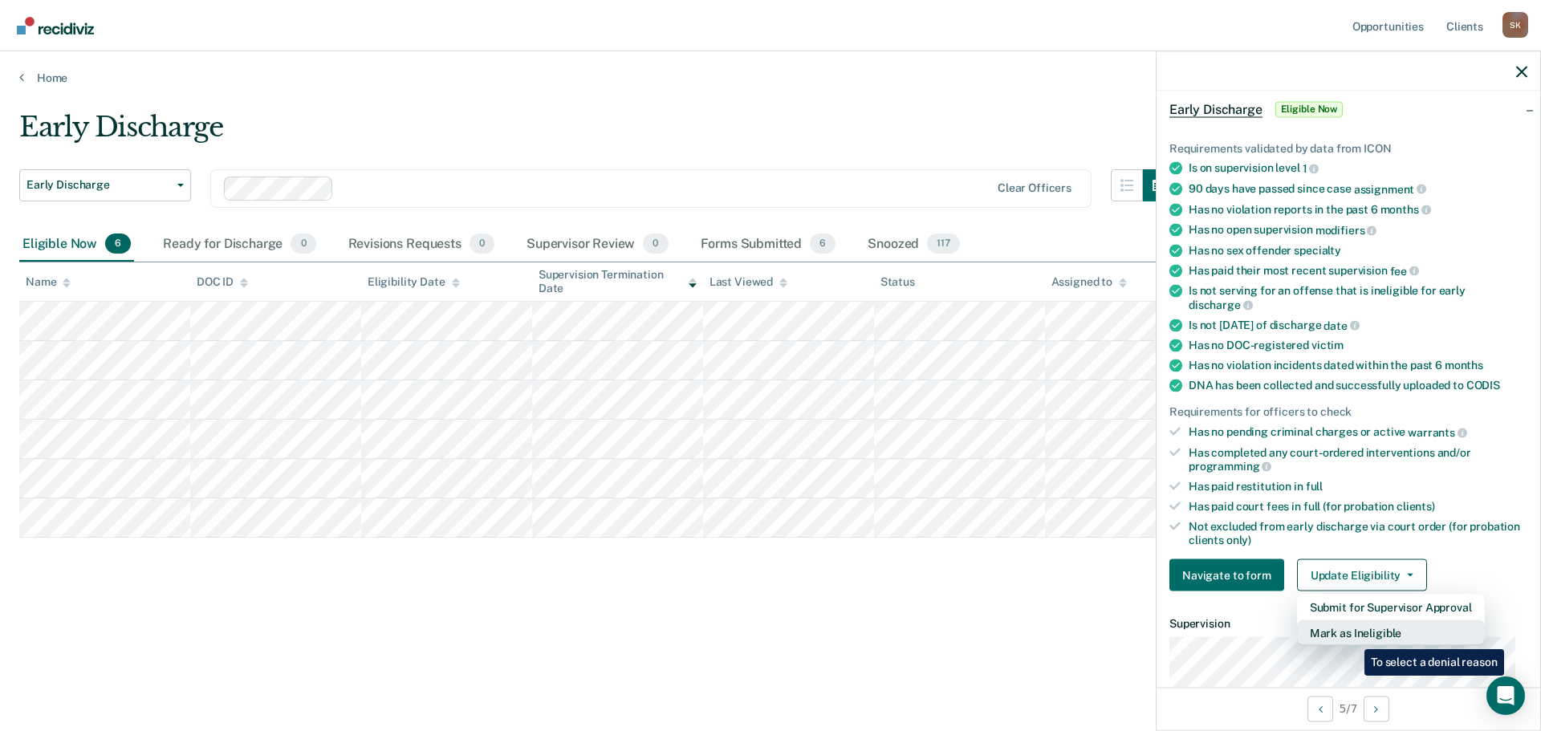
click at [1352, 637] on button "Mark as Ineligible" at bounding box center [1391, 633] width 188 height 26
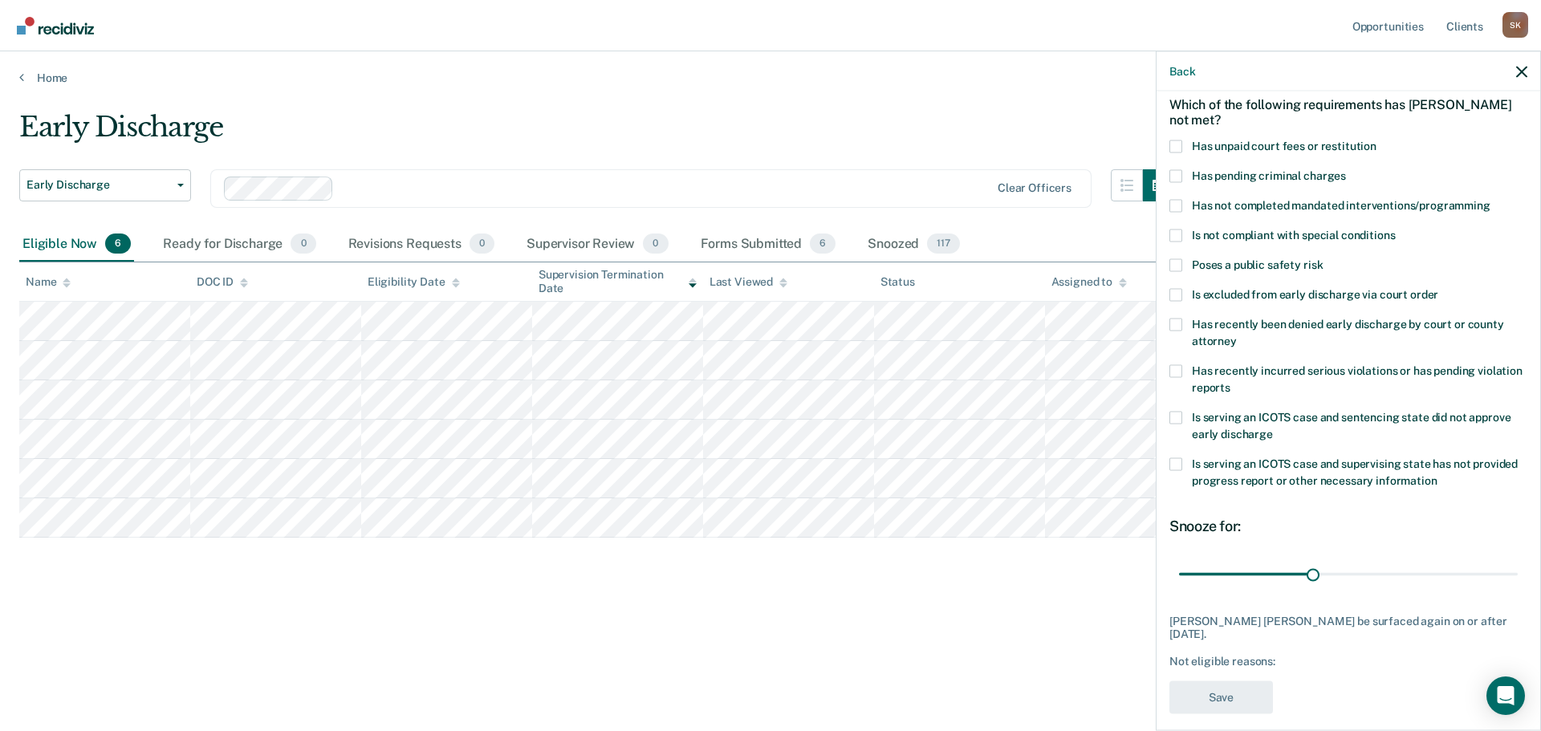
click at [1183, 140] on label "Has unpaid court fees or restitution" at bounding box center [1348, 148] width 358 height 17
click at [1376, 140] on input "Has unpaid court fees or restitution" at bounding box center [1376, 140] width 0 height 0
drag, startPoint x: 1306, startPoint y: 577, endPoint x: 1368, endPoint y: 576, distance: 61.8
type input "44"
click at [1368, 576] on input "range" at bounding box center [1348, 574] width 339 height 28
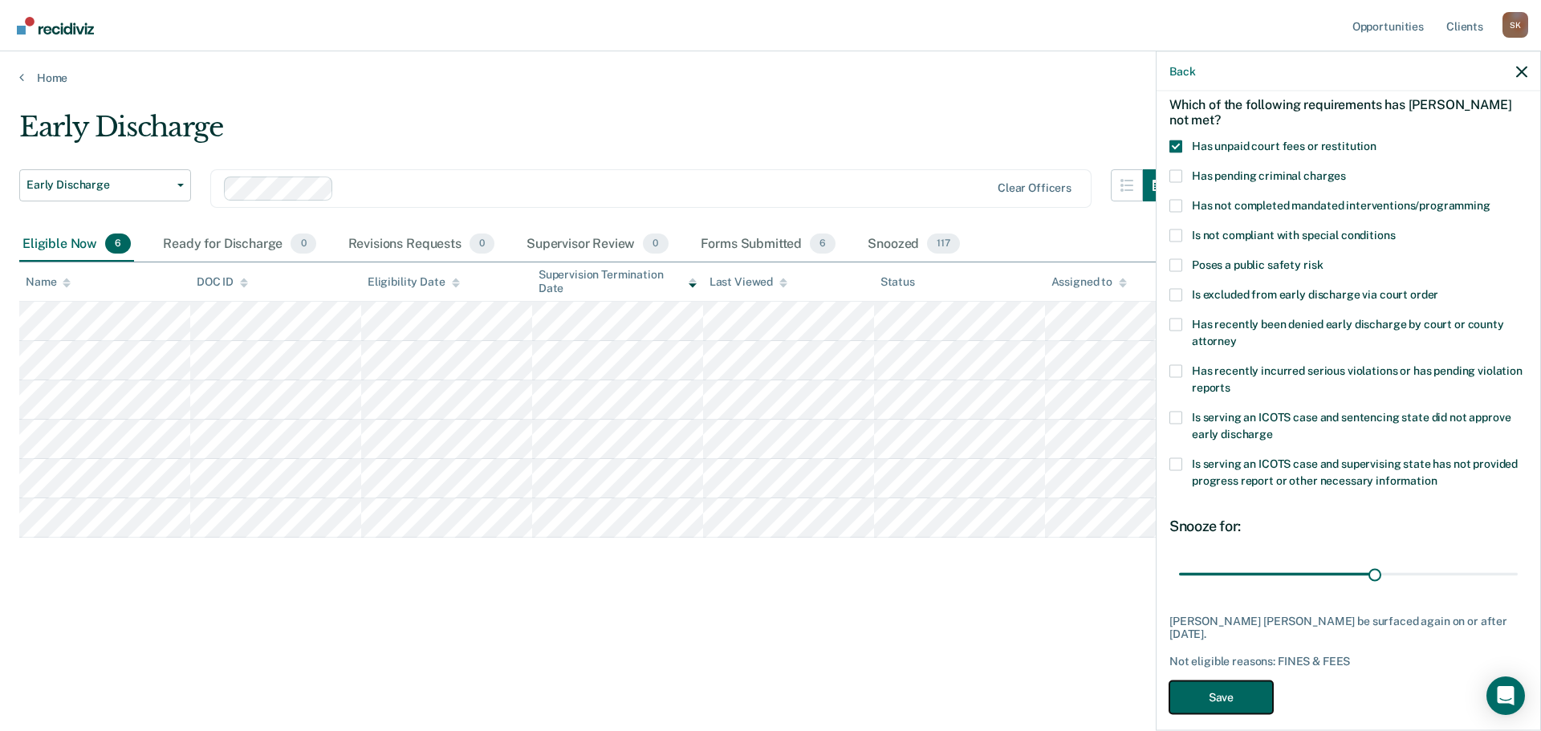
click at [1246, 693] on button "Save" at bounding box center [1221, 697] width 104 height 33
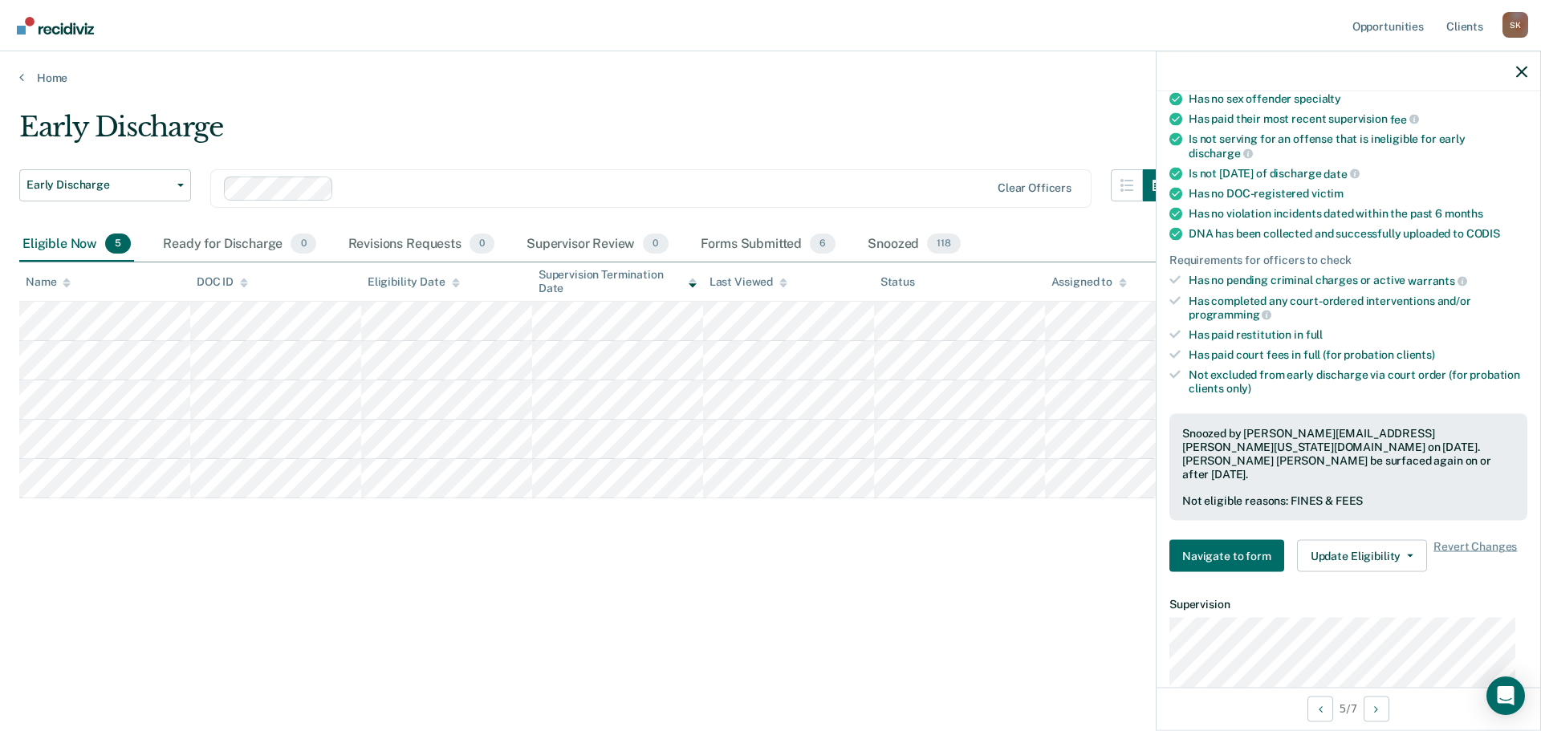
scroll to position [475, 0]
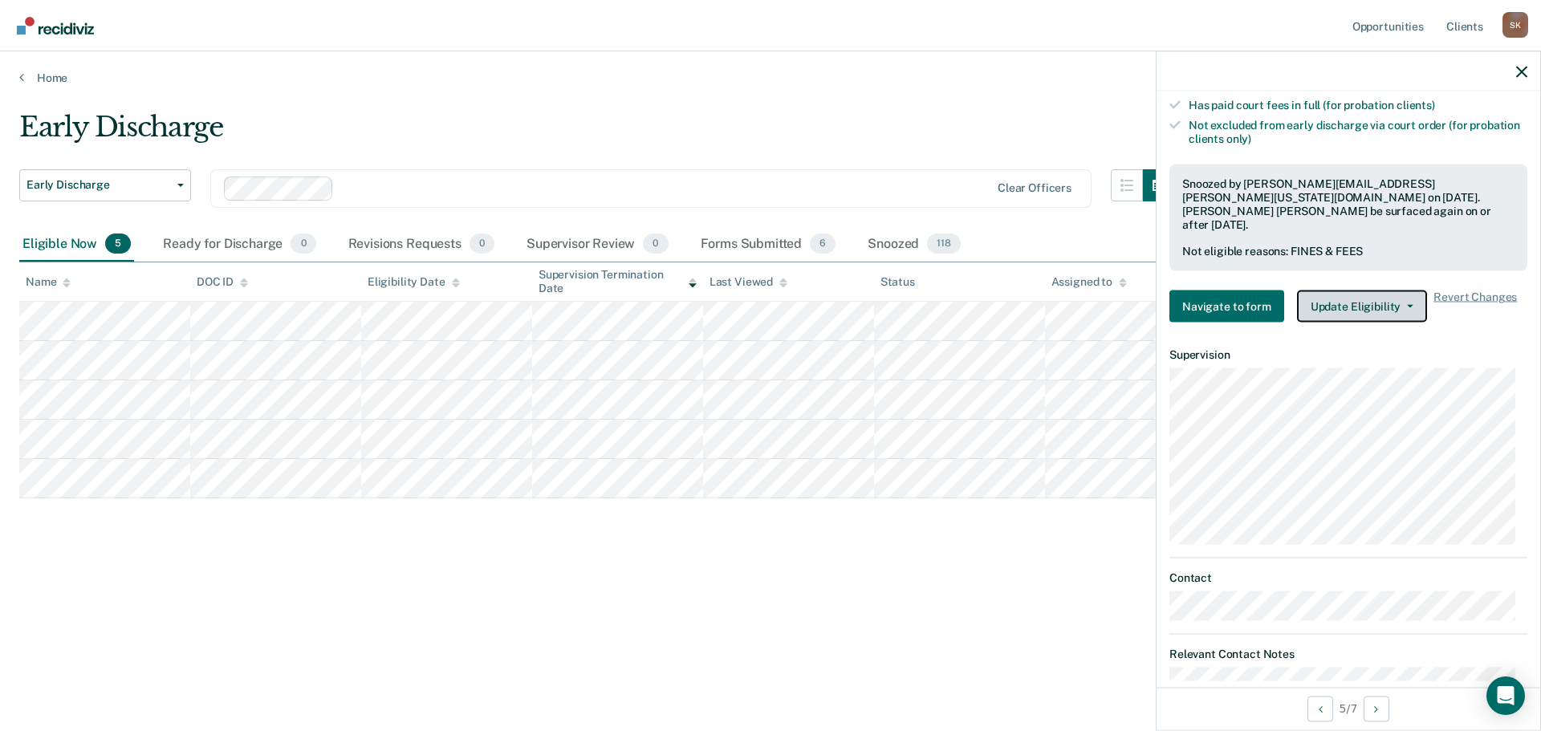
click at [1363, 291] on button "Update Eligibility" at bounding box center [1362, 307] width 130 height 32
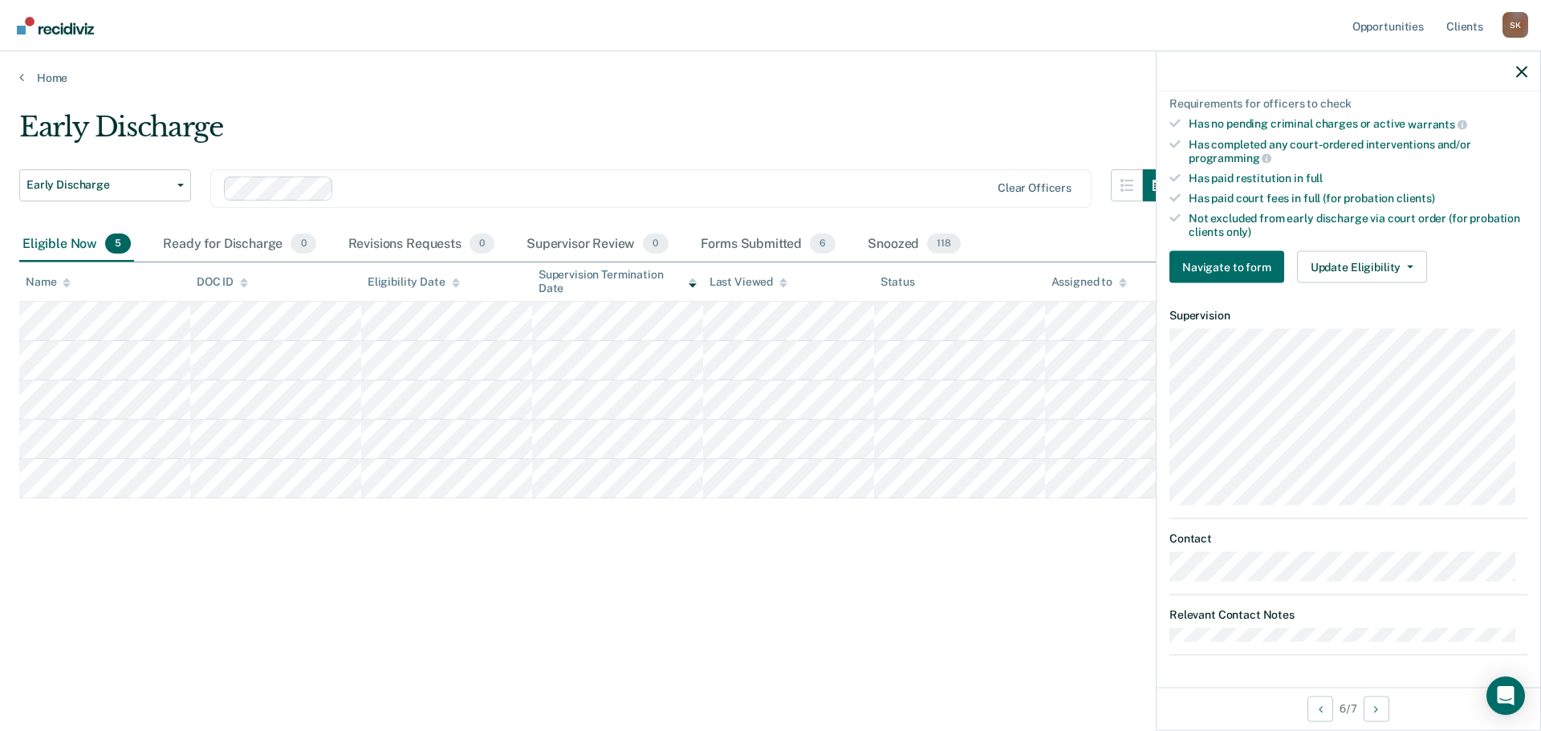
scroll to position [380, 0]
click at [1334, 271] on button "Update Eligibility" at bounding box center [1362, 269] width 130 height 32
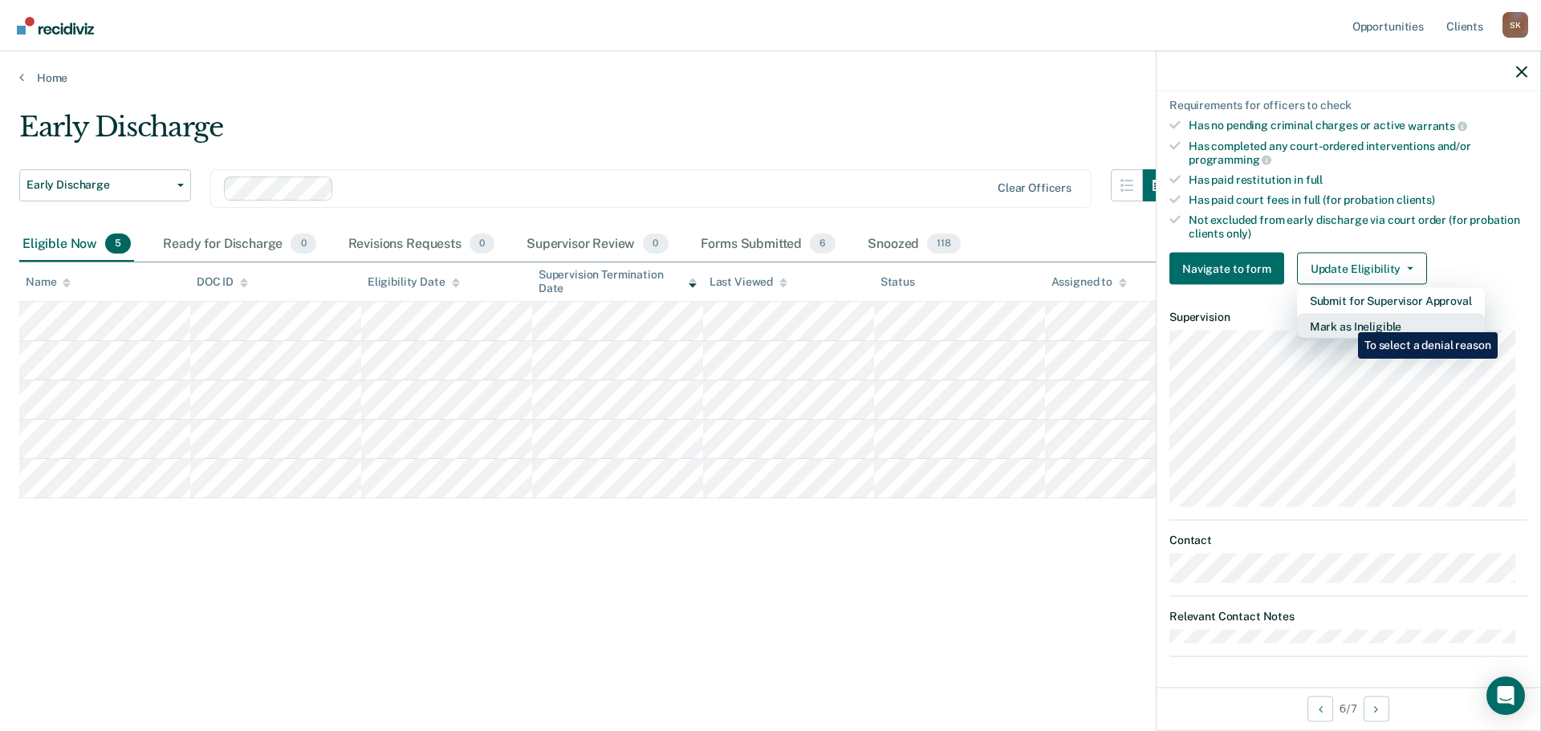
click at [1346, 320] on button "Mark as Ineligible" at bounding box center [1391, 327] width 188 height 26
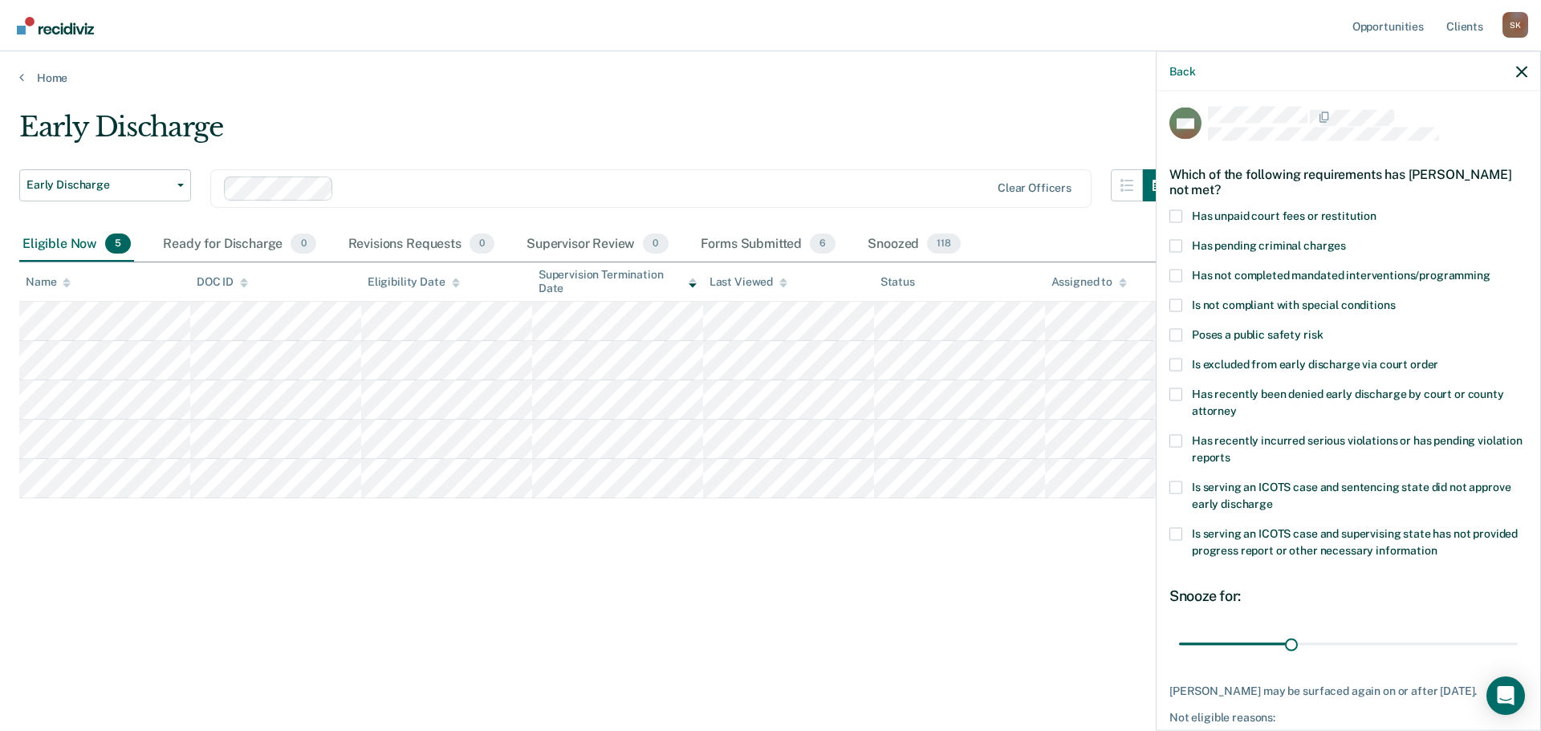
scroll to position [0, 0]
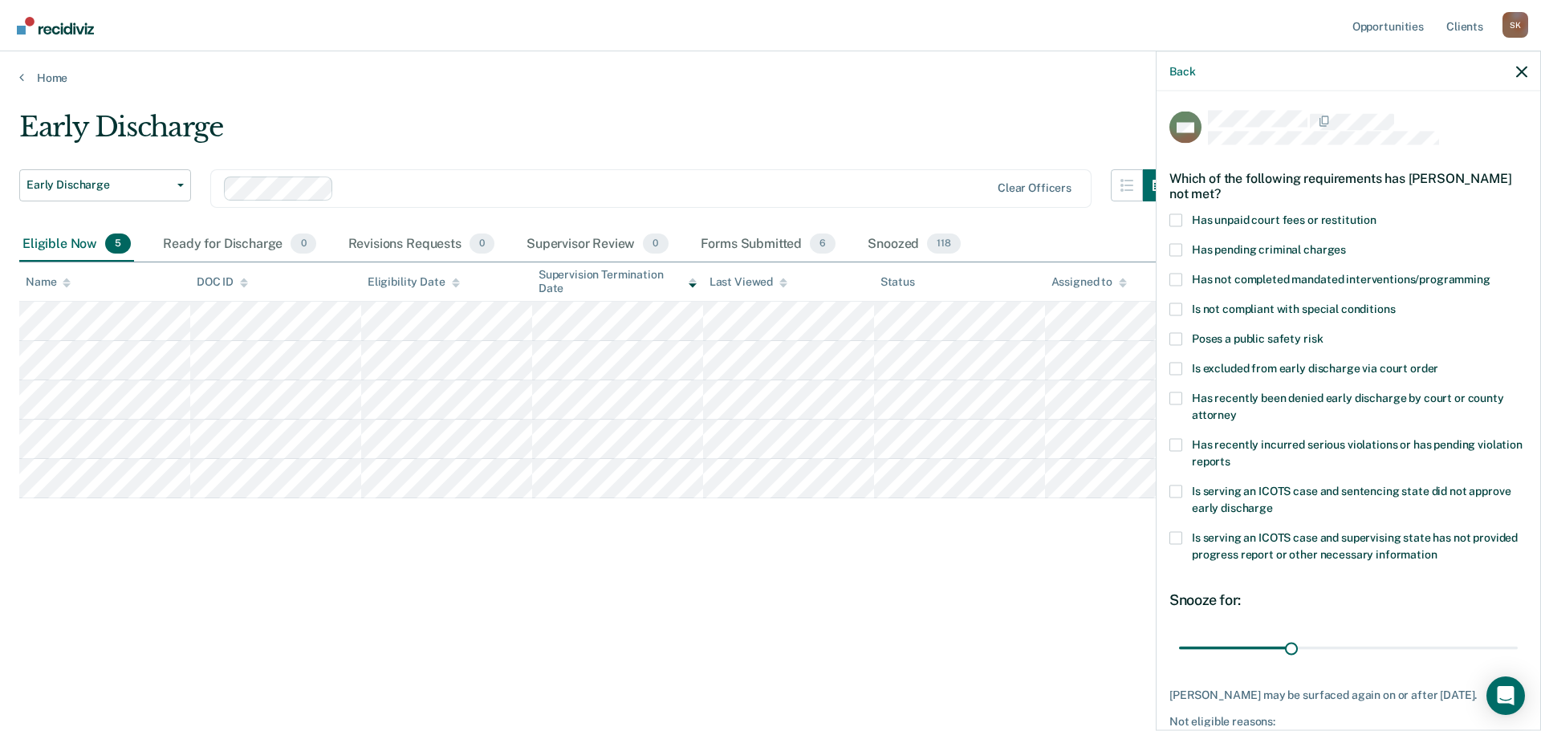
click at [1180, 279] on span at bounding box center [1175, 279] width 13 height 13
click at [1490, 273] on input "Has not completed mandated interventions/programming" at bounding box center [1490, 273] width 0 height 0
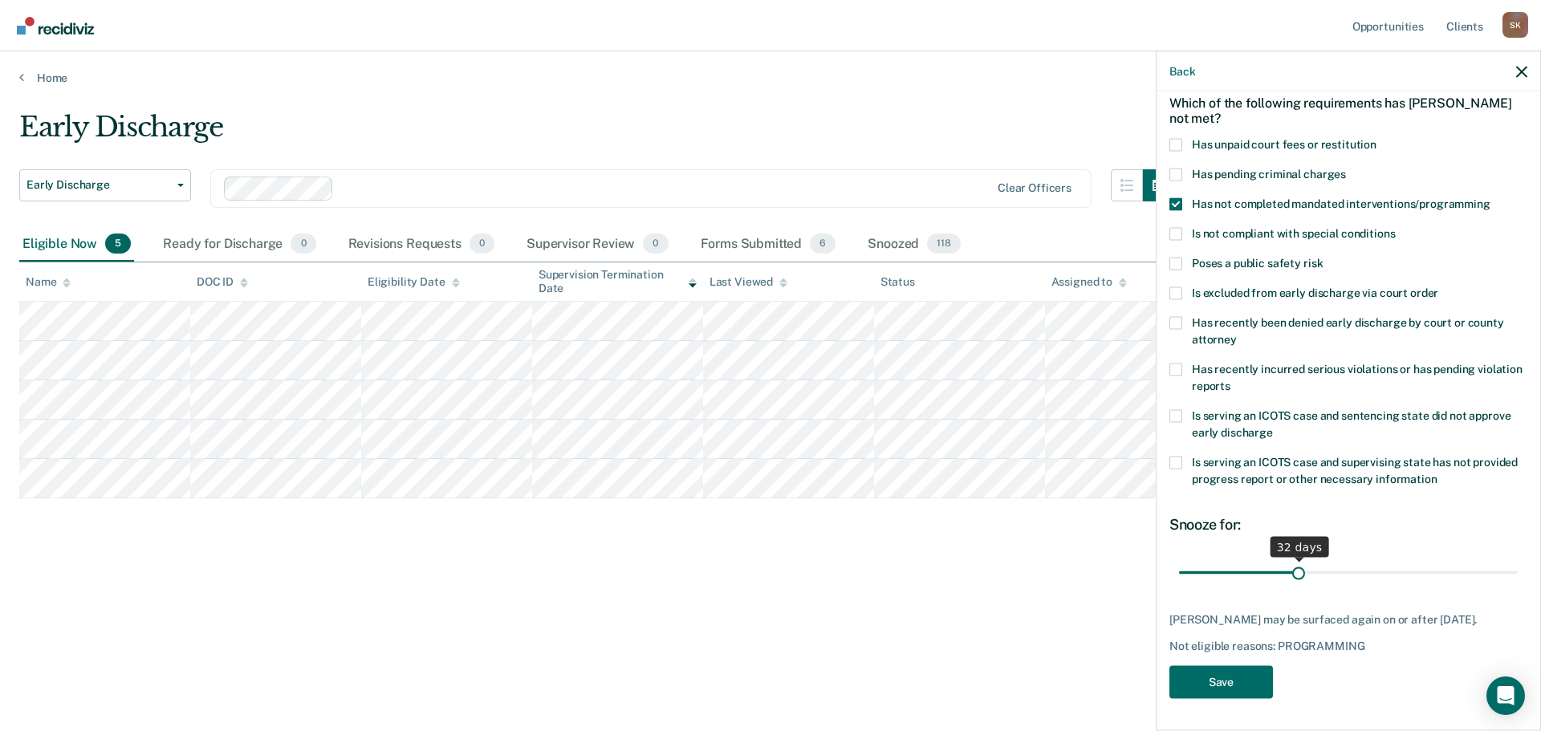
scroll to position [87, 0]
drag, startPoint x: 1287, startPoint y: 564, endPoint x: 1396, endPoint y: 560, distance: 109.2
type input "61"
click at [1396, 560] on input "range" at bounding box center [1348, 573] width 339 height 28
click at [1230, 682] on button "Save" at bounding box center [1221, 681] width 104 height 33
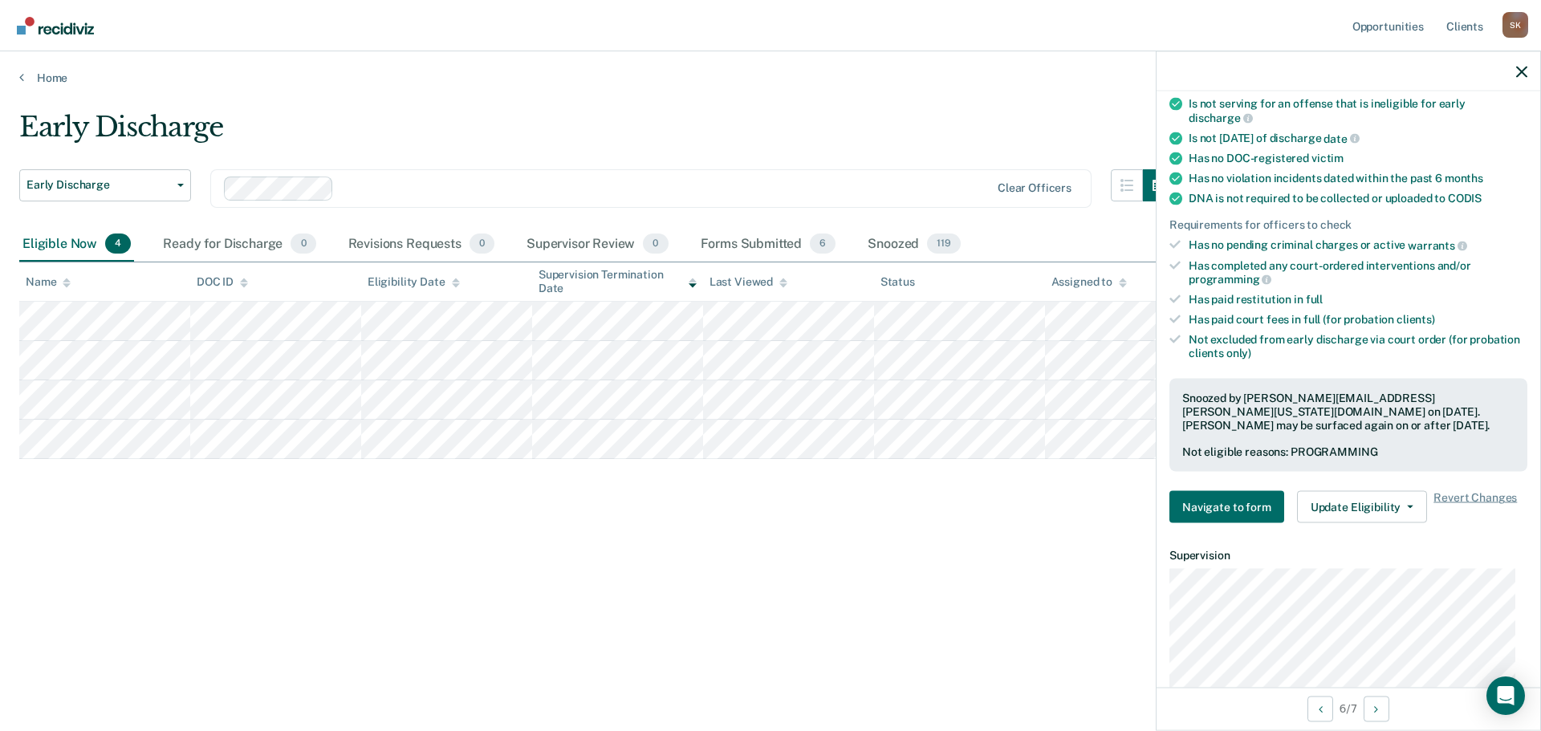
scroll to position [328, 0]
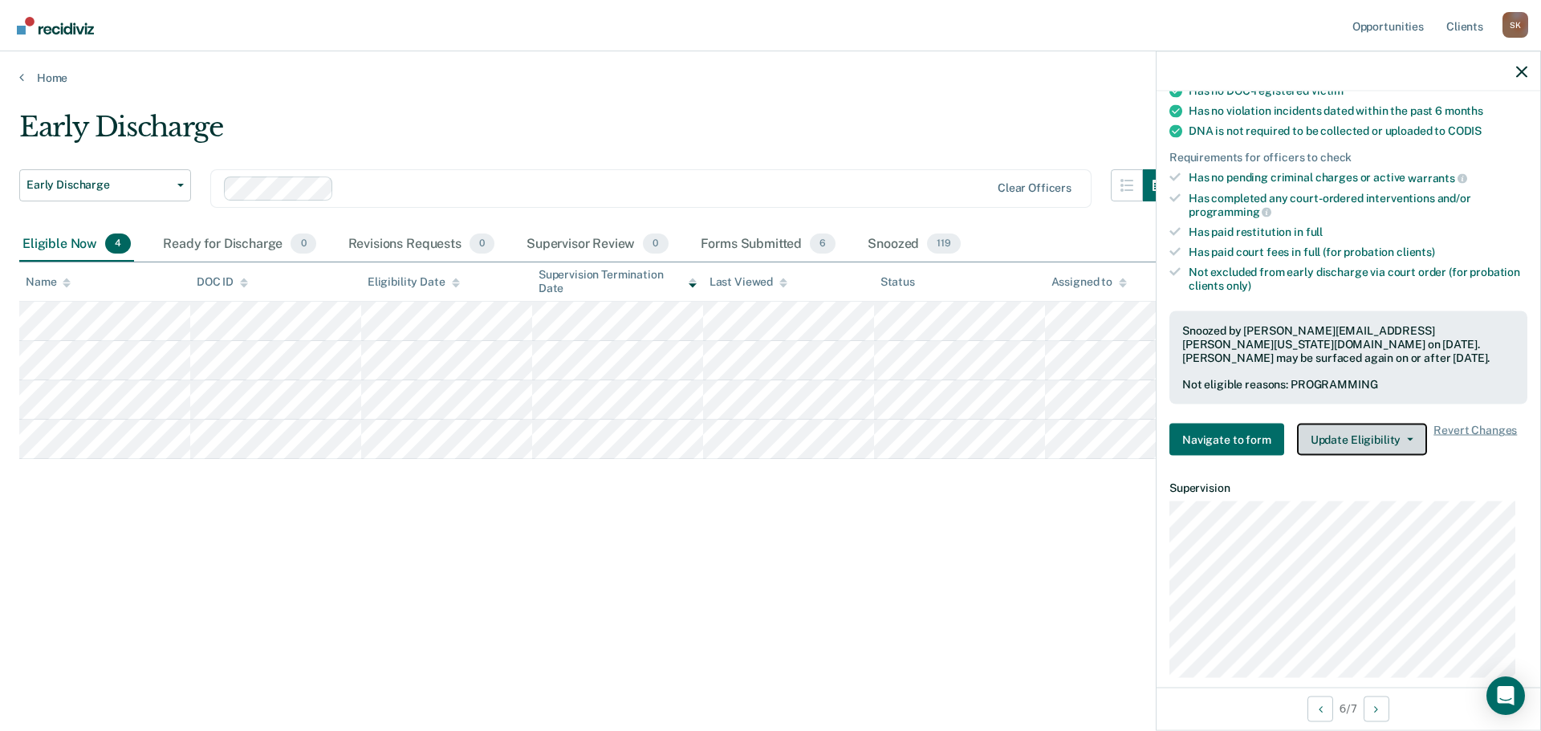
click at [1375, 438] on button "Update Eligibility" at bounding box center [1362, 440] width 130 height 32
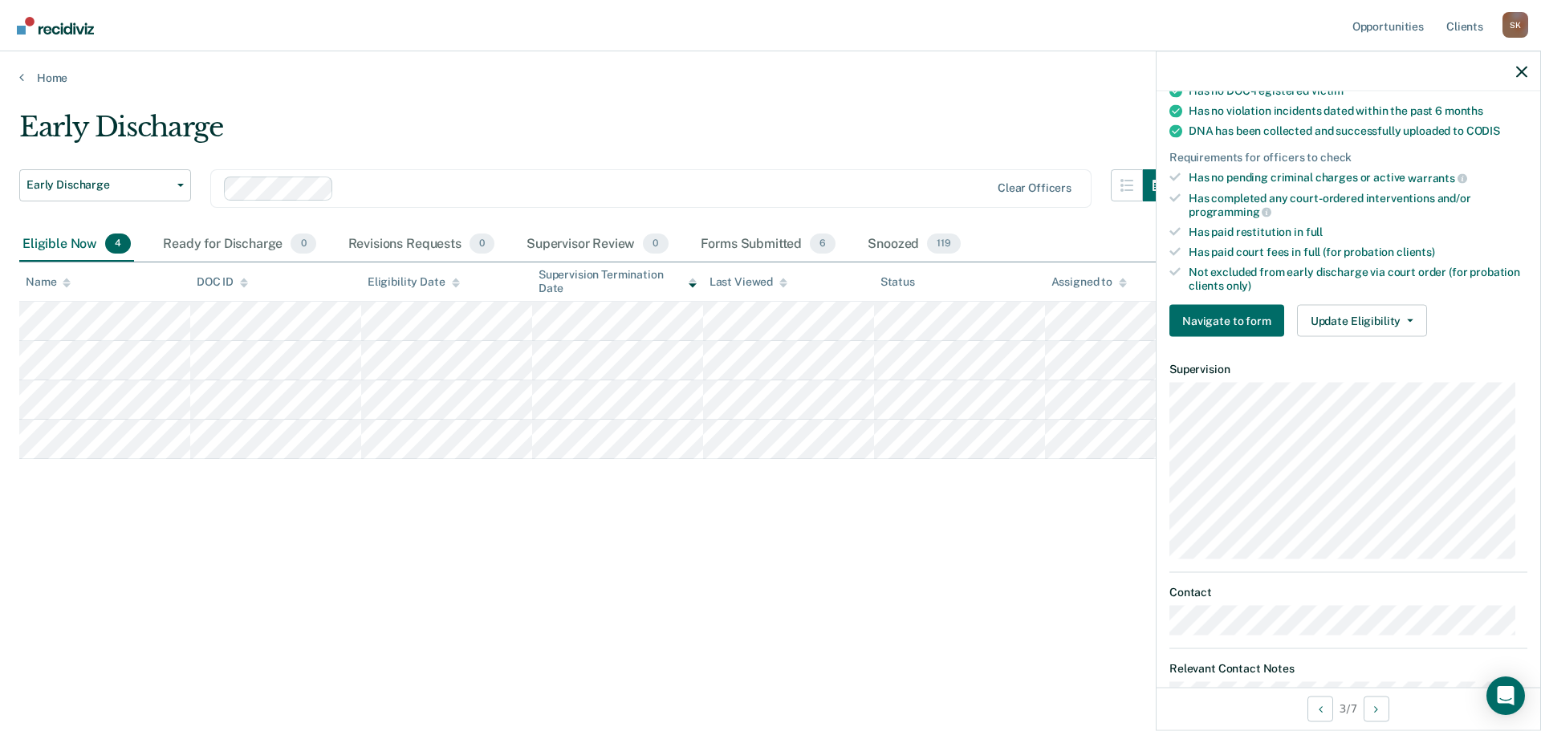
click at [1401, 339] on div "Requirements validated by data from ICON Is on supervision level 2 90 days have…" at bounding box center [1349, 105] width 384 height 489
click at [1396, 313] on button "Update Eligibility" at bounding box center [1362, 321] width 130 height 32
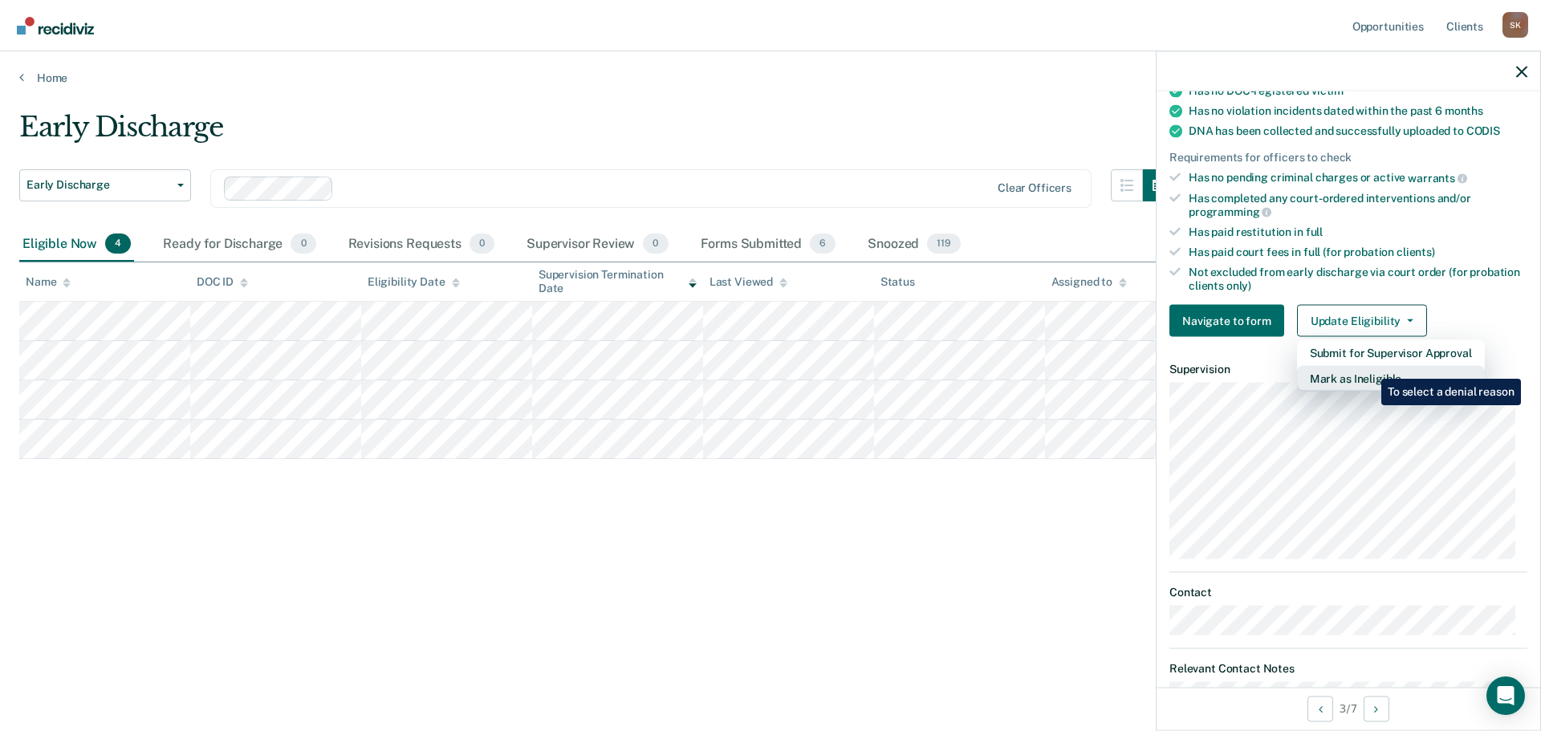
click at [1369, 367] on button "Mark as Ineligible" at bounding box center [1391, 379] width 188 height 26
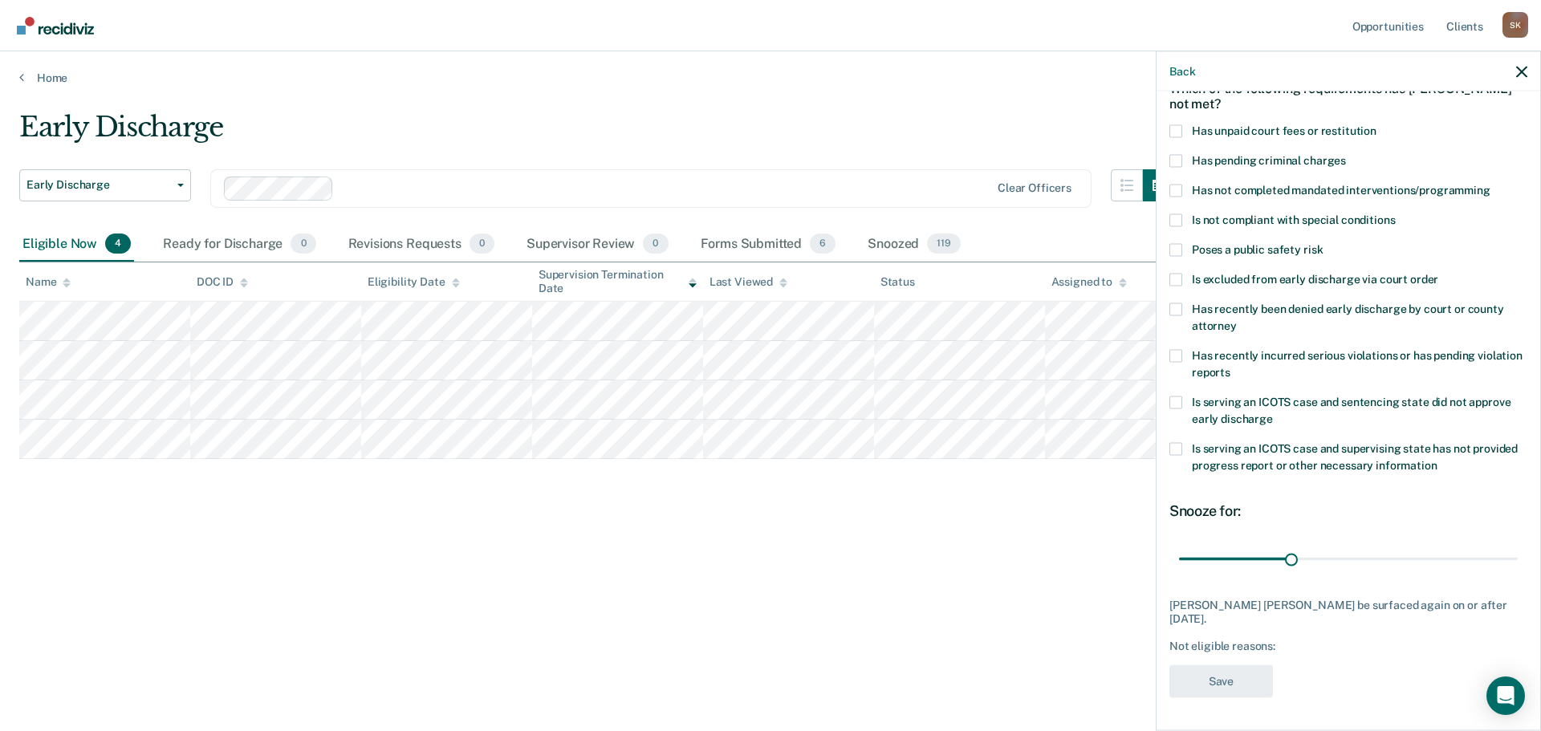
scroll to position [74, 0]
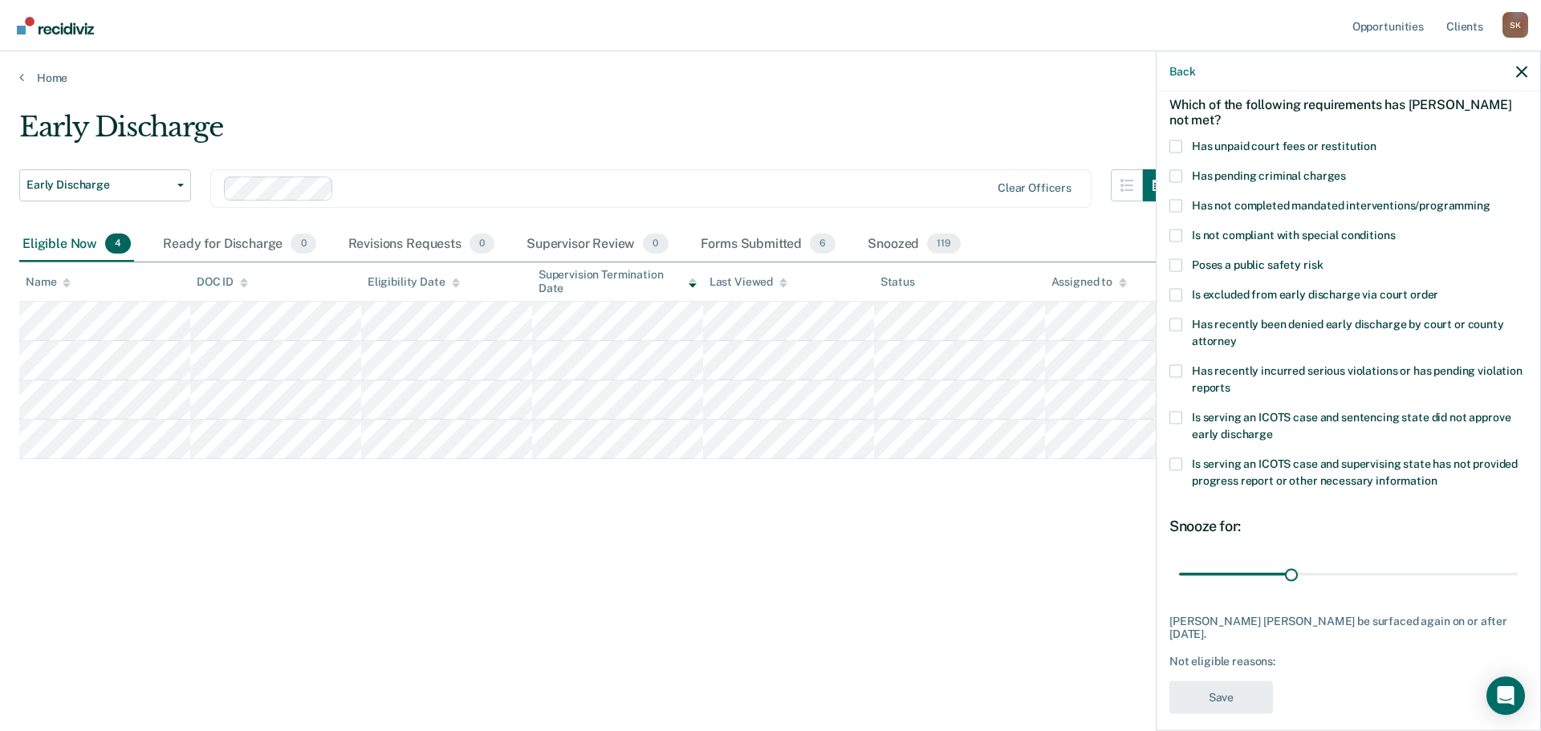
click at [1306, 201] on span "Has not completed mandated interventions/programming" at bounding box center [1341, 204] width 299 height 13
click at [1490, 199] on input "Has not completed mandated interventions/programming" at bounding box center [1490, 199] width 0 height 0
drag, startPoint x: 1291, startPoint y: 571, endPoint x: 1359, endPoint y: 570, distance: 68.2
type input "50"
click at [1359, 570] on input "range" at bounding box center [1348, 574] width 339 height 28
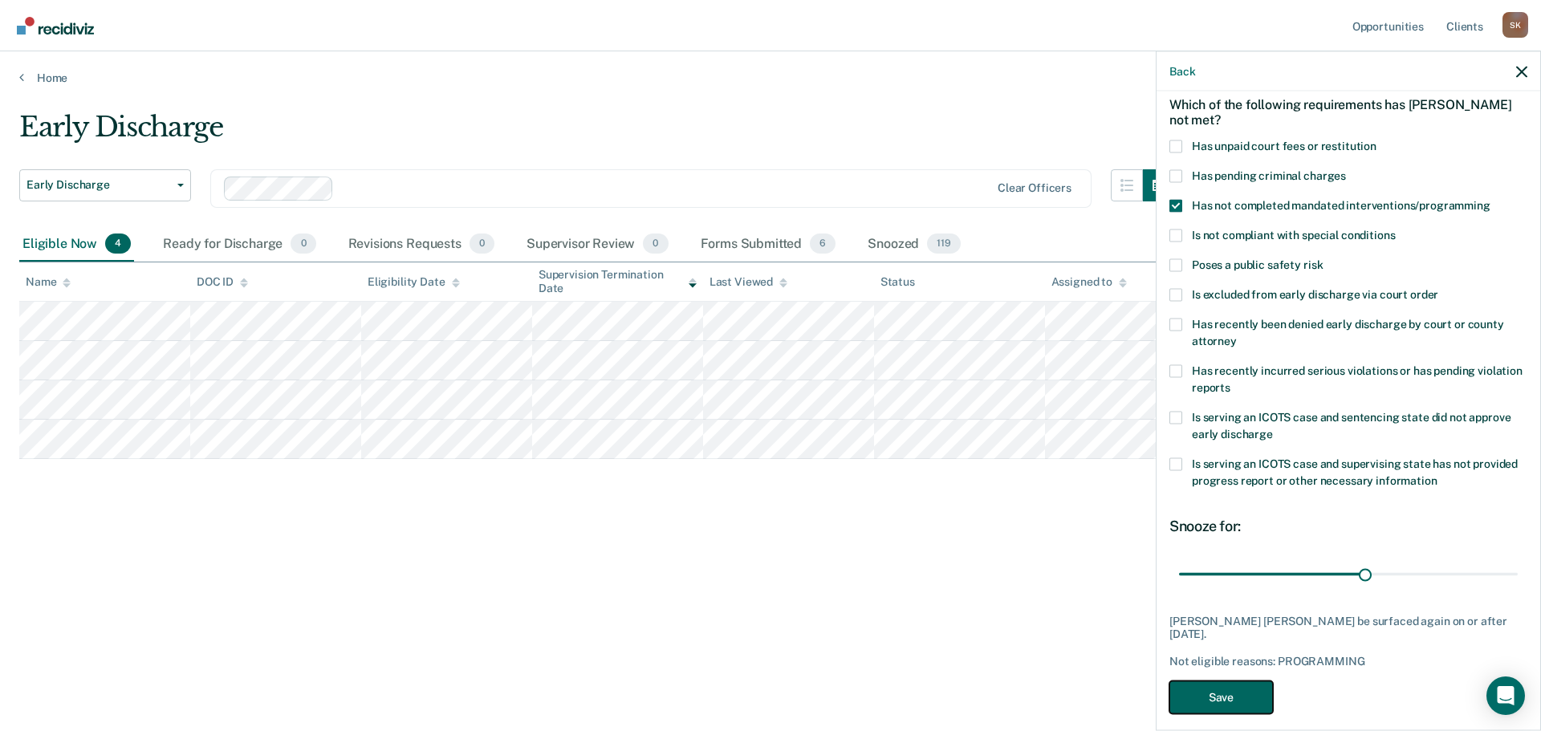
click at [1225, 681] on button "Save" at bounding box center [1221, 697] width 104 height 33
